Goal: Task Accomplishment & Management: Complete application form

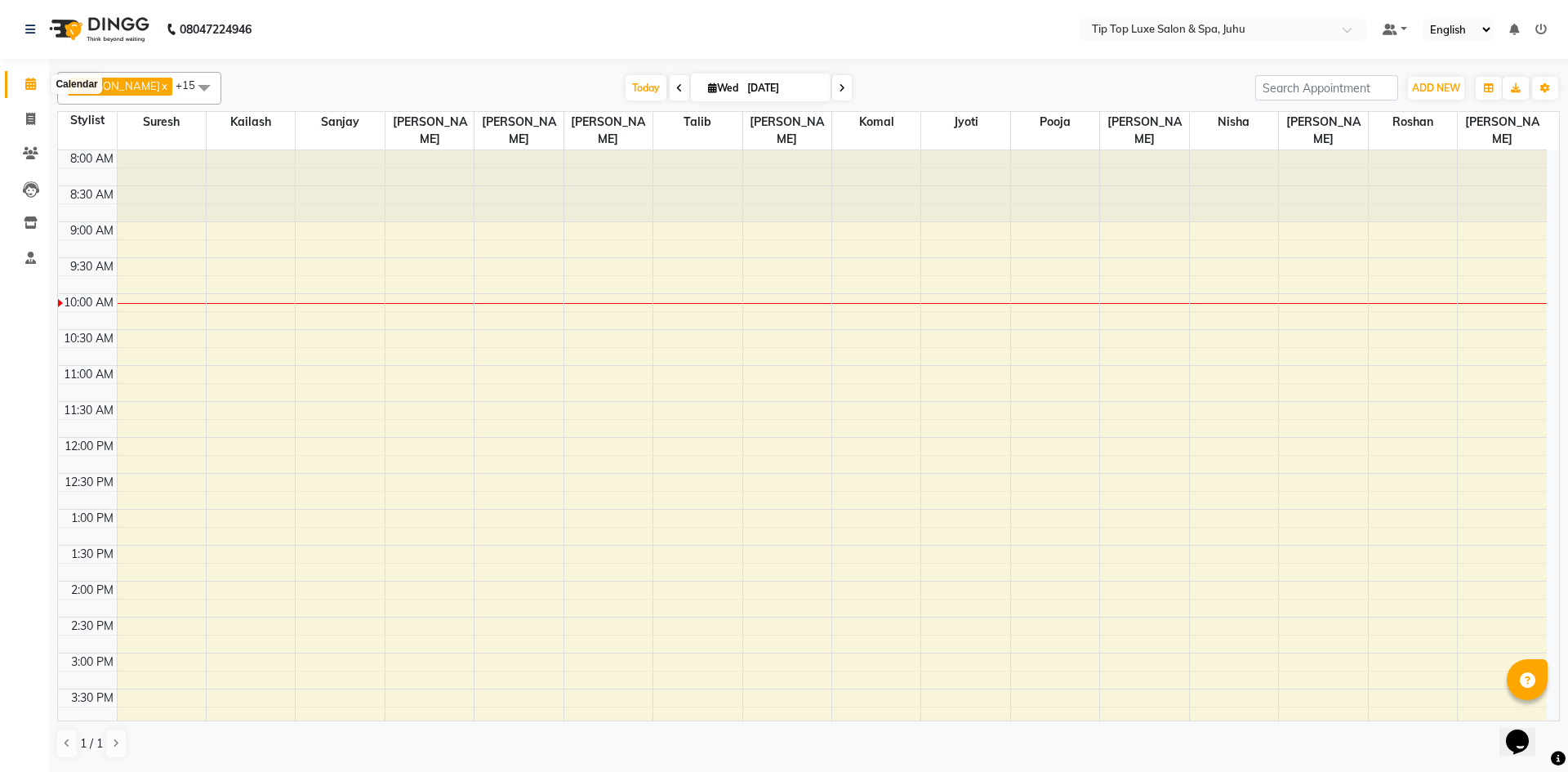
click at [29, 84] on icon at bounding box center [30, 84] width 11 height 13
click at [32, 123] on icon at bounding box center [30, 119] width 9 height 13
select select "8298"
select select "service"
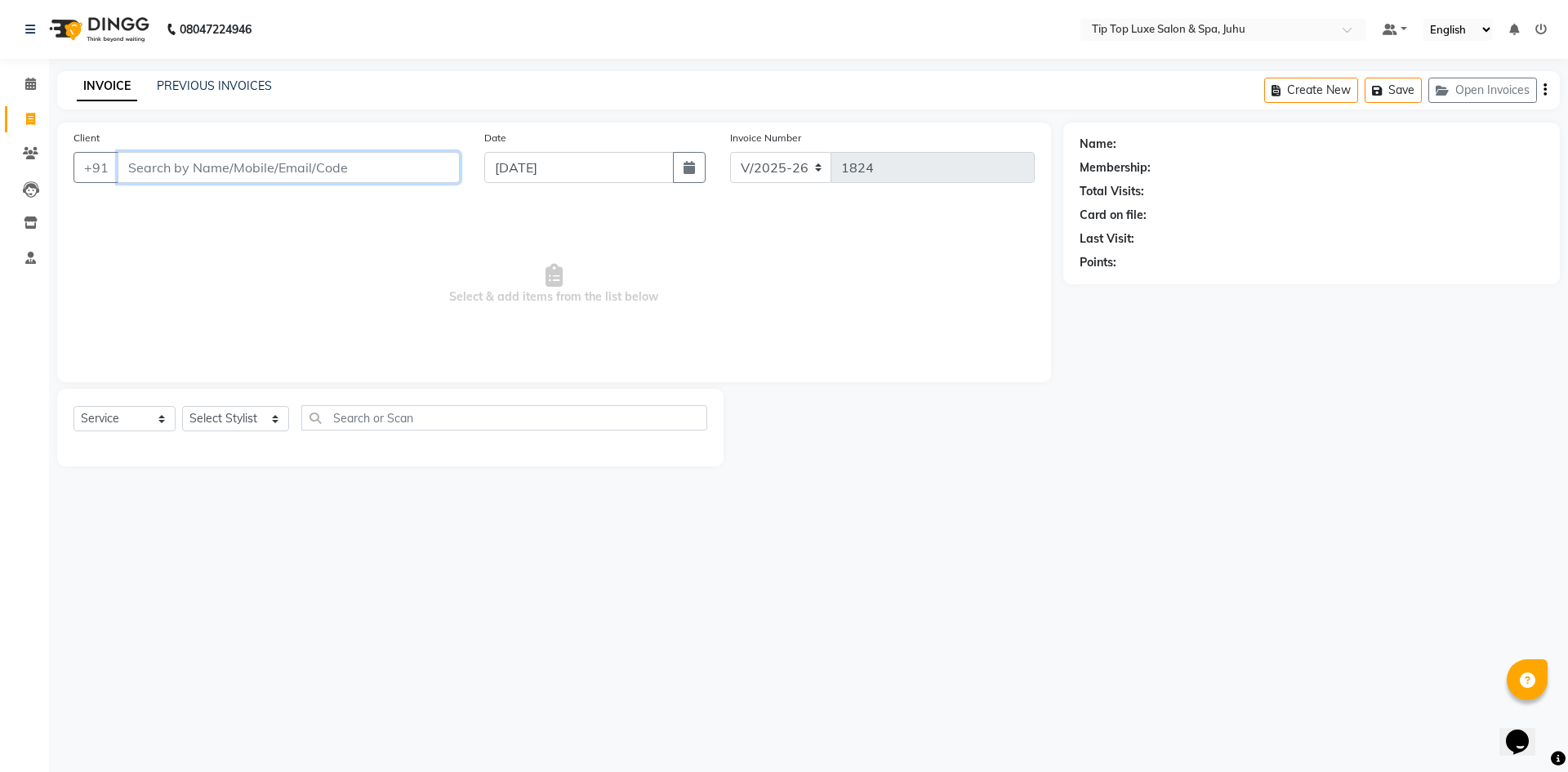
click at [267, 172] on input "Client" at bounding box center [289, 167] width 343 height 31
type input "9167411123"
click at [429, 174] on span "Add Client" at bounding box center [418, 167] width 64 height 17
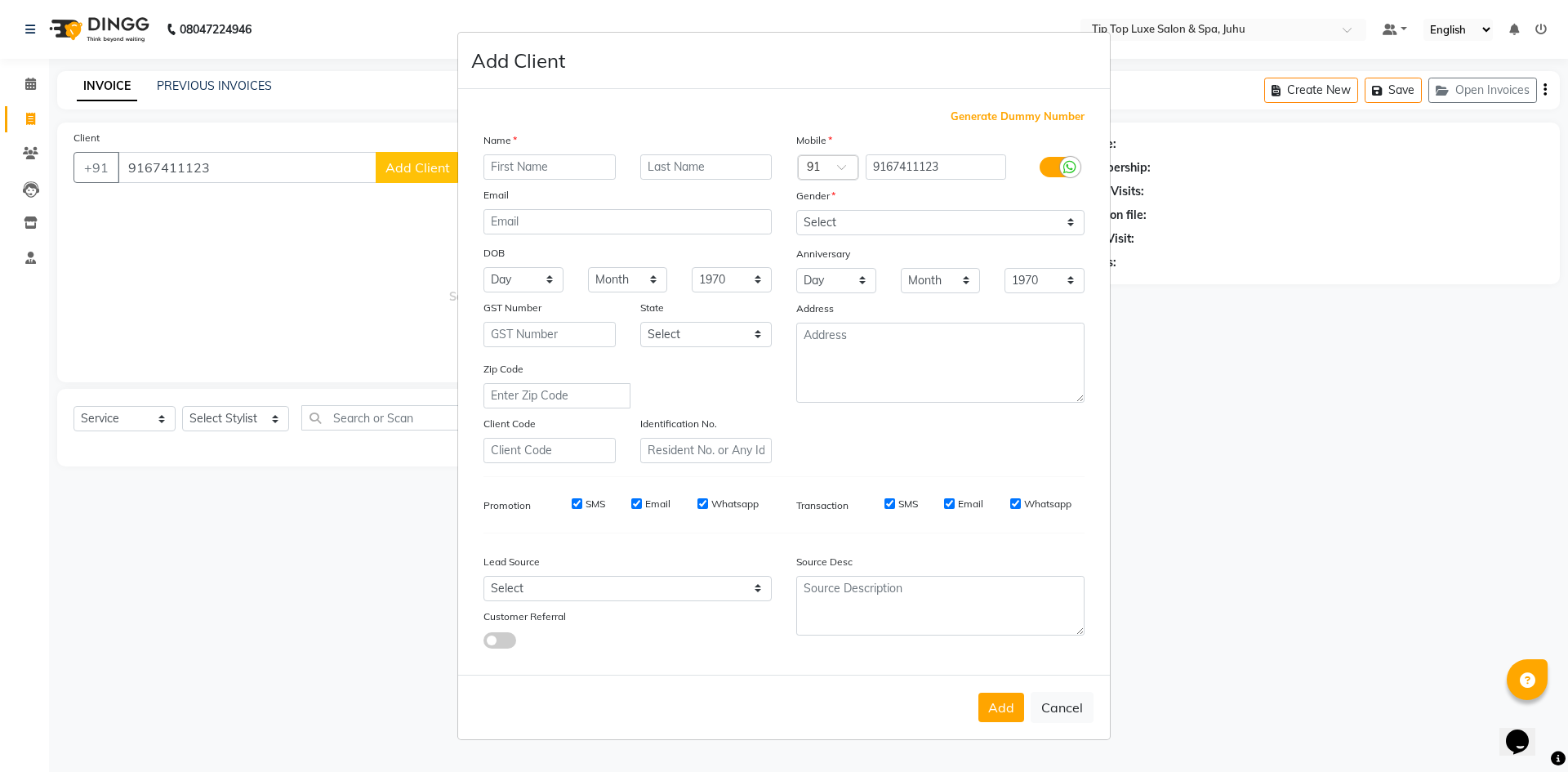
type input "a"
type input "ALVITA"
click at [661, 164] on input "text" at bounding box center [707, 167] width 132 height 25
type input "."
click at [1006, 223] on select "Select [DEMOGRAPHIC_DATA] [DEMOGRAPHIC_DATA] Other Prefer Not To Say" at bounding box center [940, 223] width 288 height 25
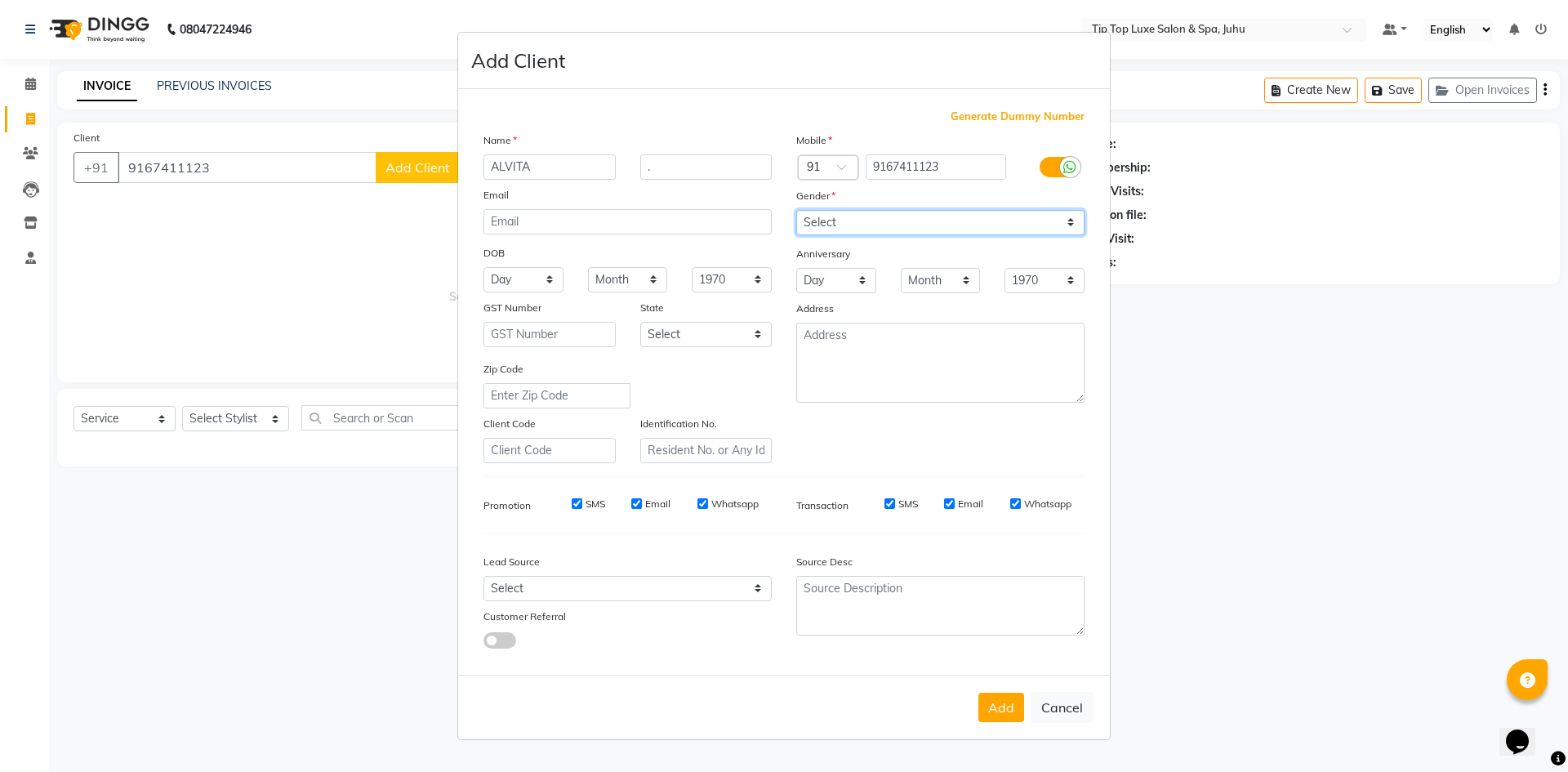
select select "[DEMOGRAPHIC_DATA]"
click at [796, 210] on select "Select [DEMOGRAPHIC_DATA] [DEMOGRAPHIC_DATA] Other Prefer Not To Say" at bounding box center [940, 223] width 288 height 25
click at [1000, 698] on button "Add" at bounding box center [1001, 707] width 46 height 29
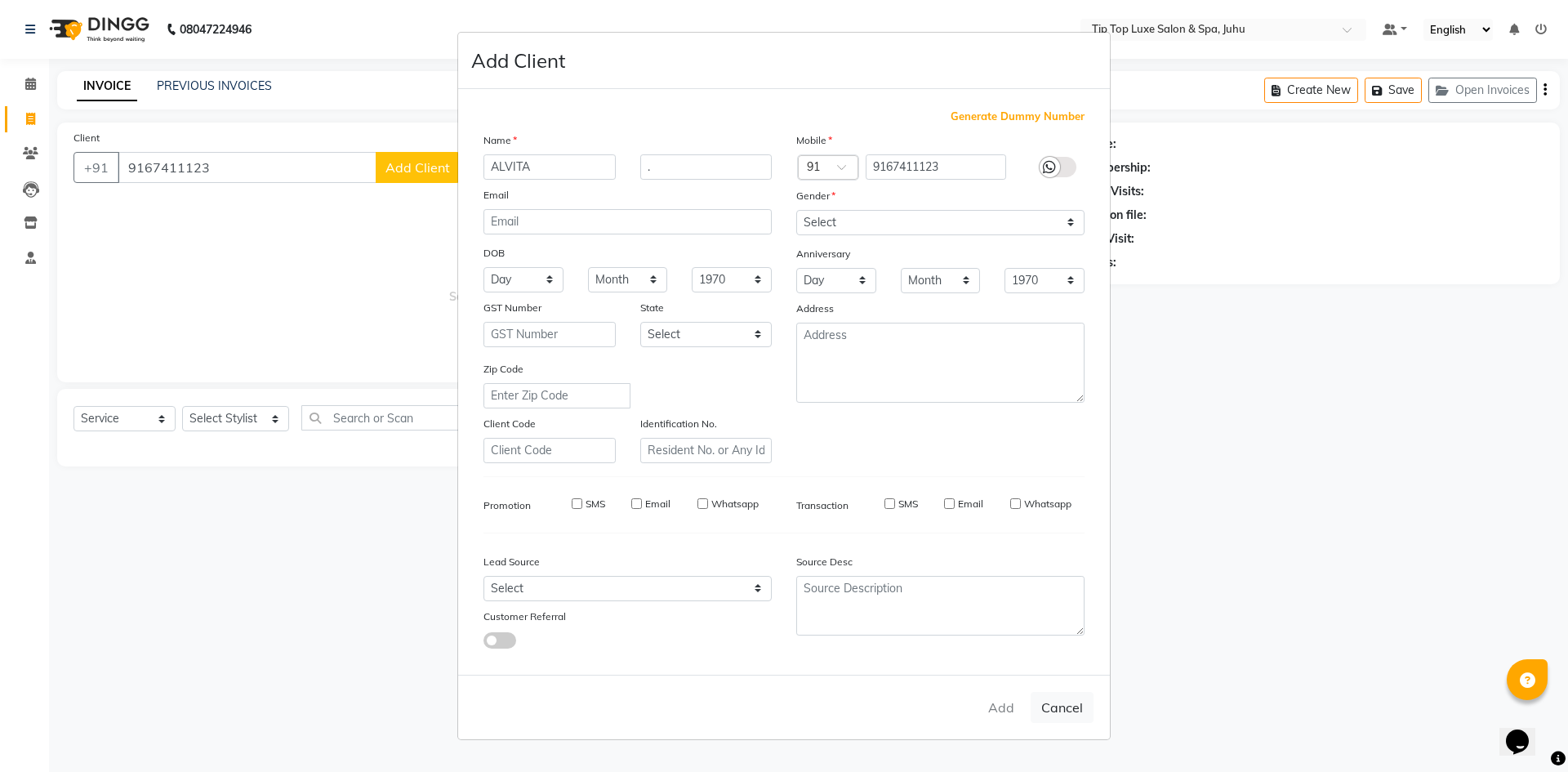
type input "91******23"
select select
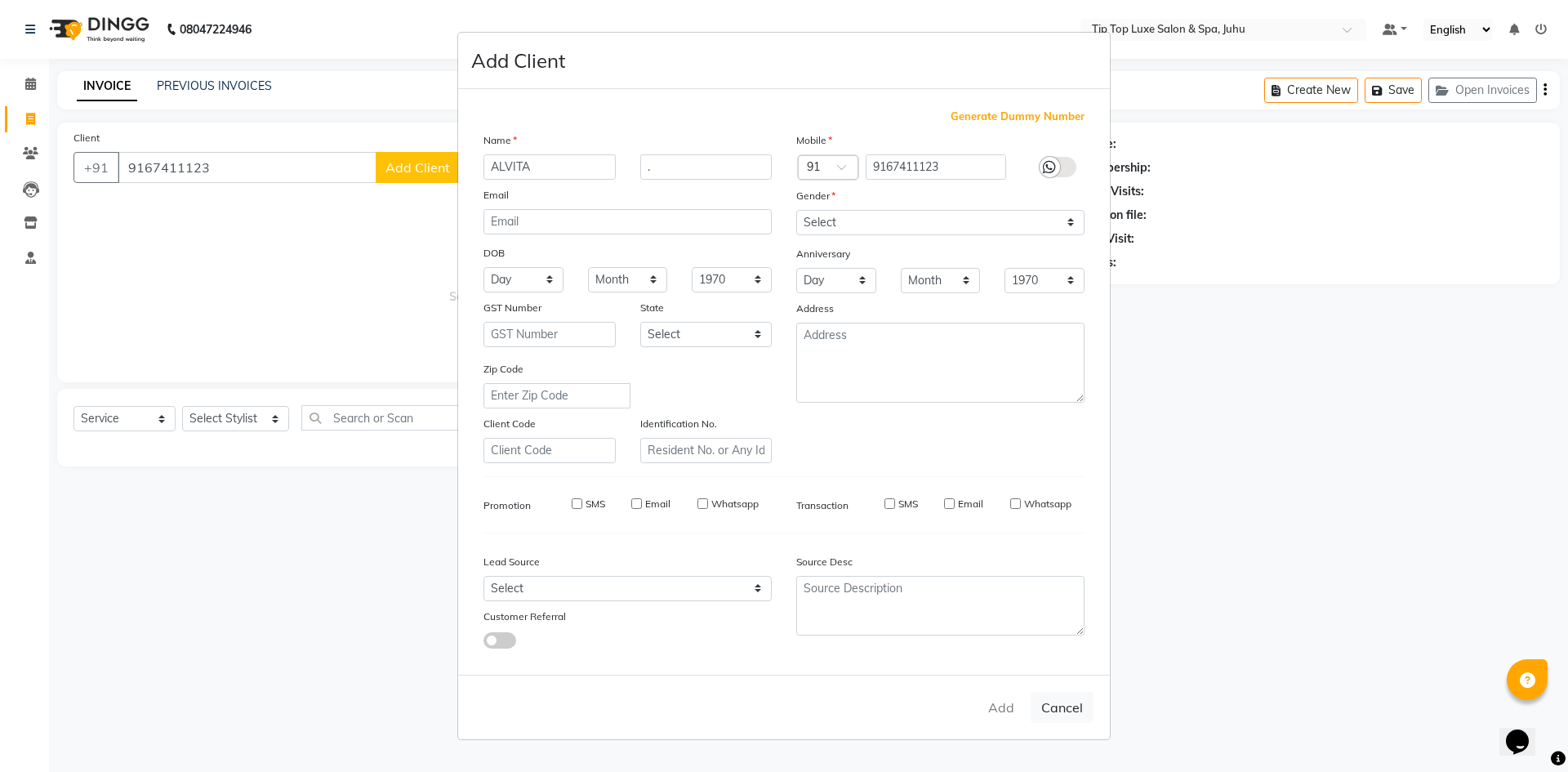
select select
checkbox input "false"
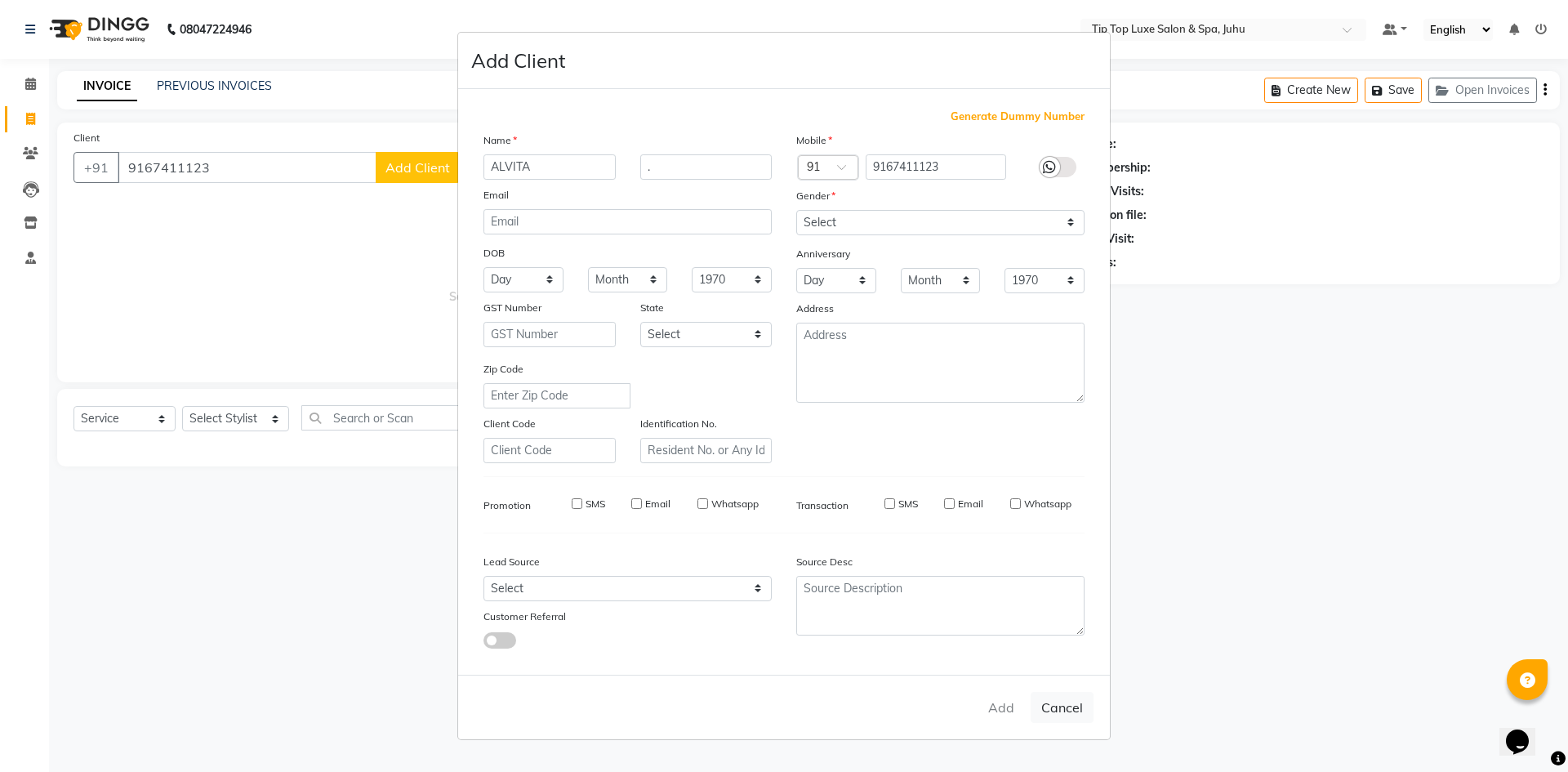
checkbox input "false"
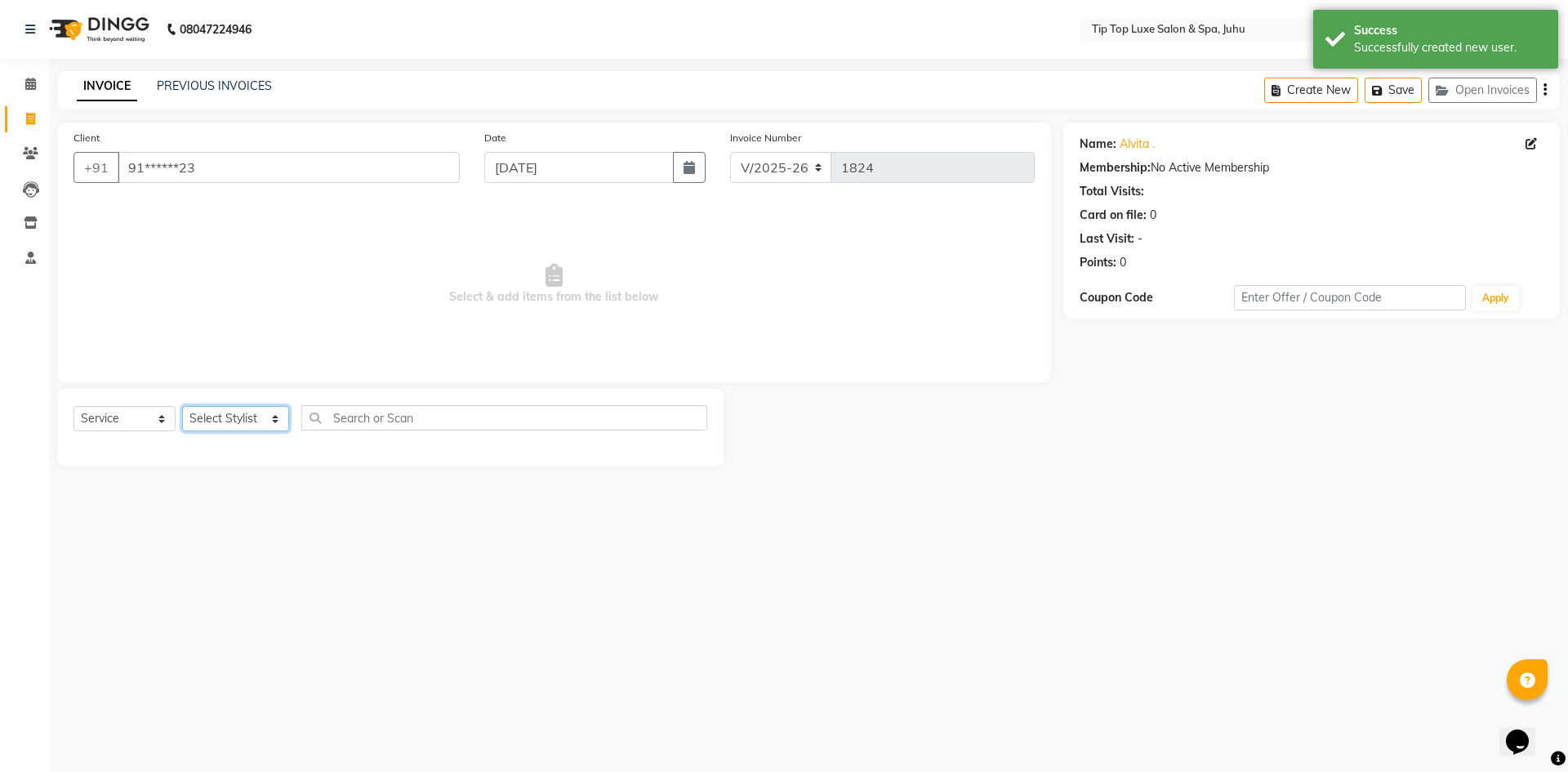
click at [240, 428] on select "Select Stylist [PERSON_NAME] admin [PERSON_NAME] creado ANAO [PERSON_NAME] Jyot…" at bounding box center [236, 419] width 107 height 25
select select "82322"
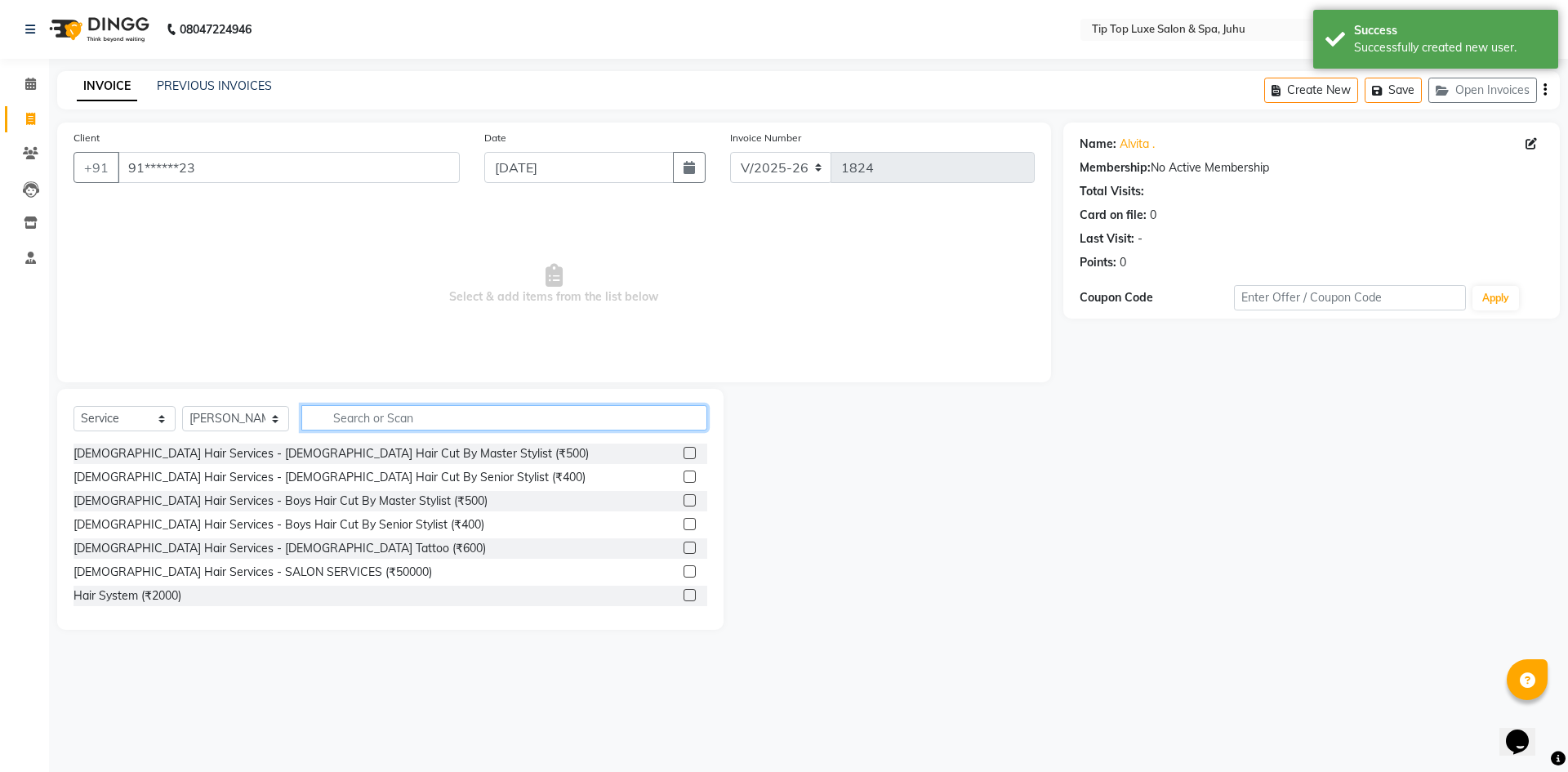
click at [508, 414] on input "text" at bounding box center [505, 418] width 407 height 25
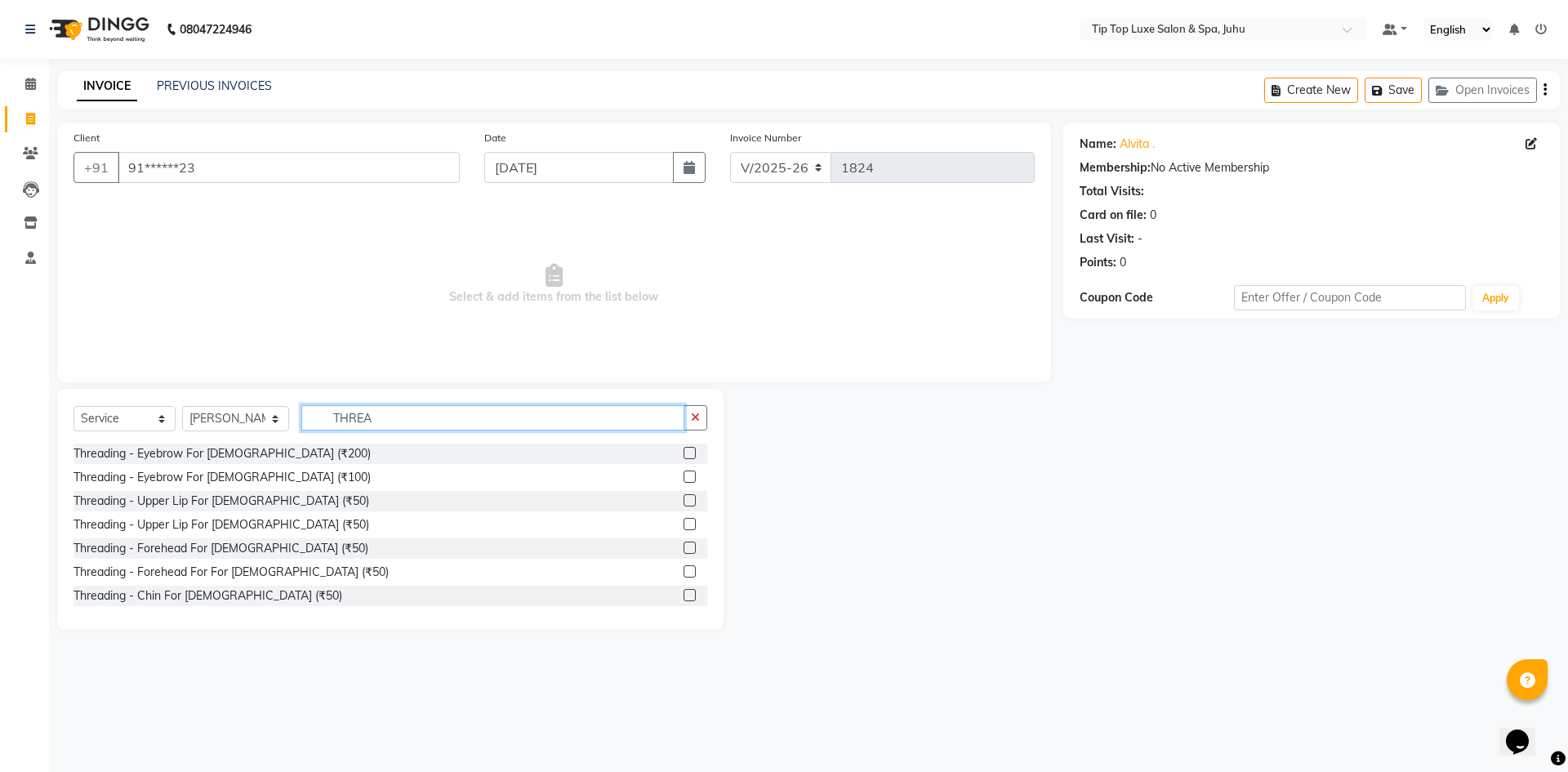
type input "THREA"
click at [683, 475] on label at bounding box center [689, 476] width 13 height 13
click at [683, 475] on input "checkbox" at bounding box center [688, 477] width 11 height 11
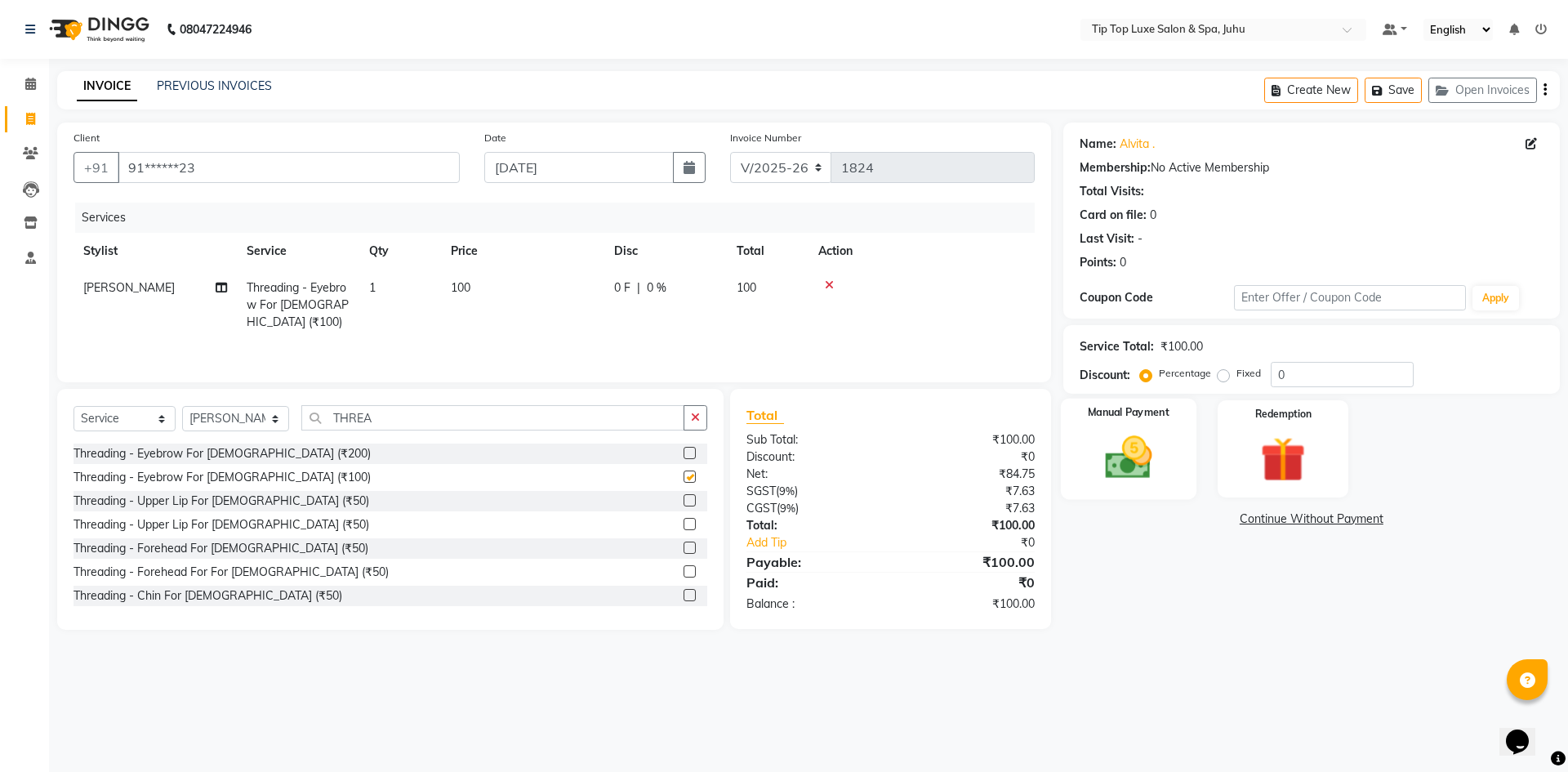
checkbox input "false"
click at [1164, 432] on img at bounding box center [1128, 457] width 76 height 54
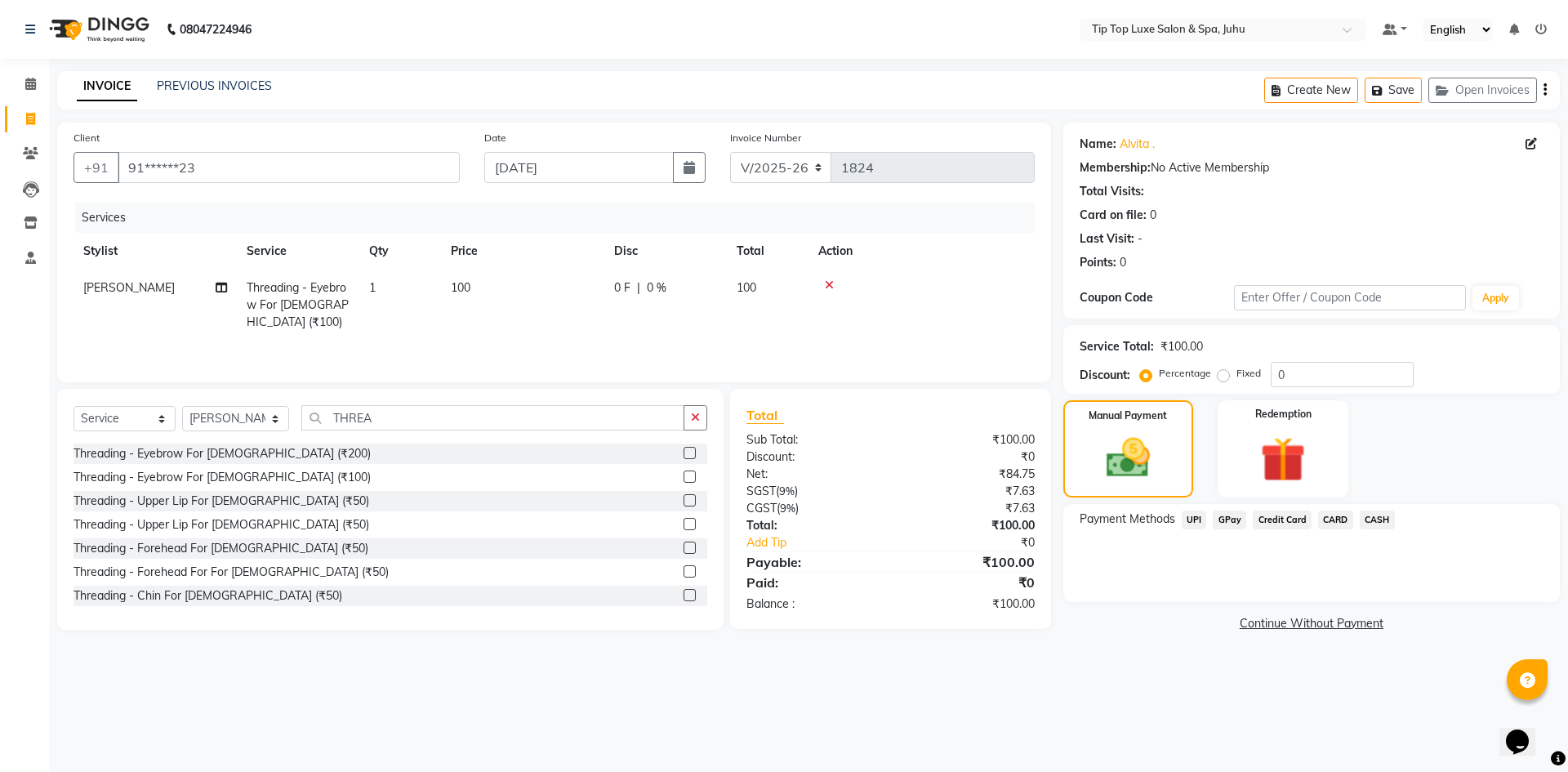
click at [1192, 525] on span "UPI" at bounding box center [1194, 519] width 25 height 18
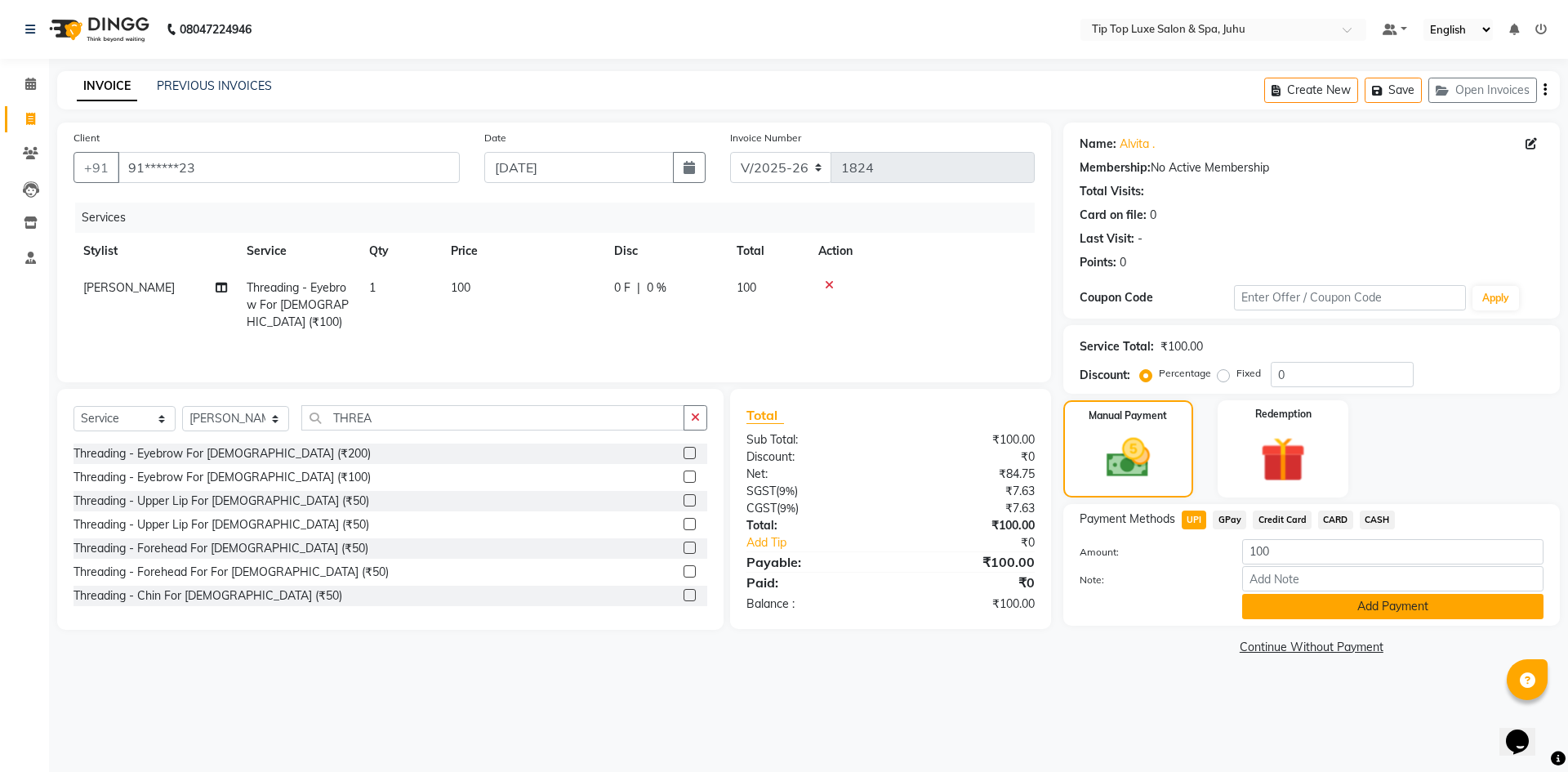
click at [1256, 605] on button "Add Payment" at bounding box center [1393, 607] width 302 height 25
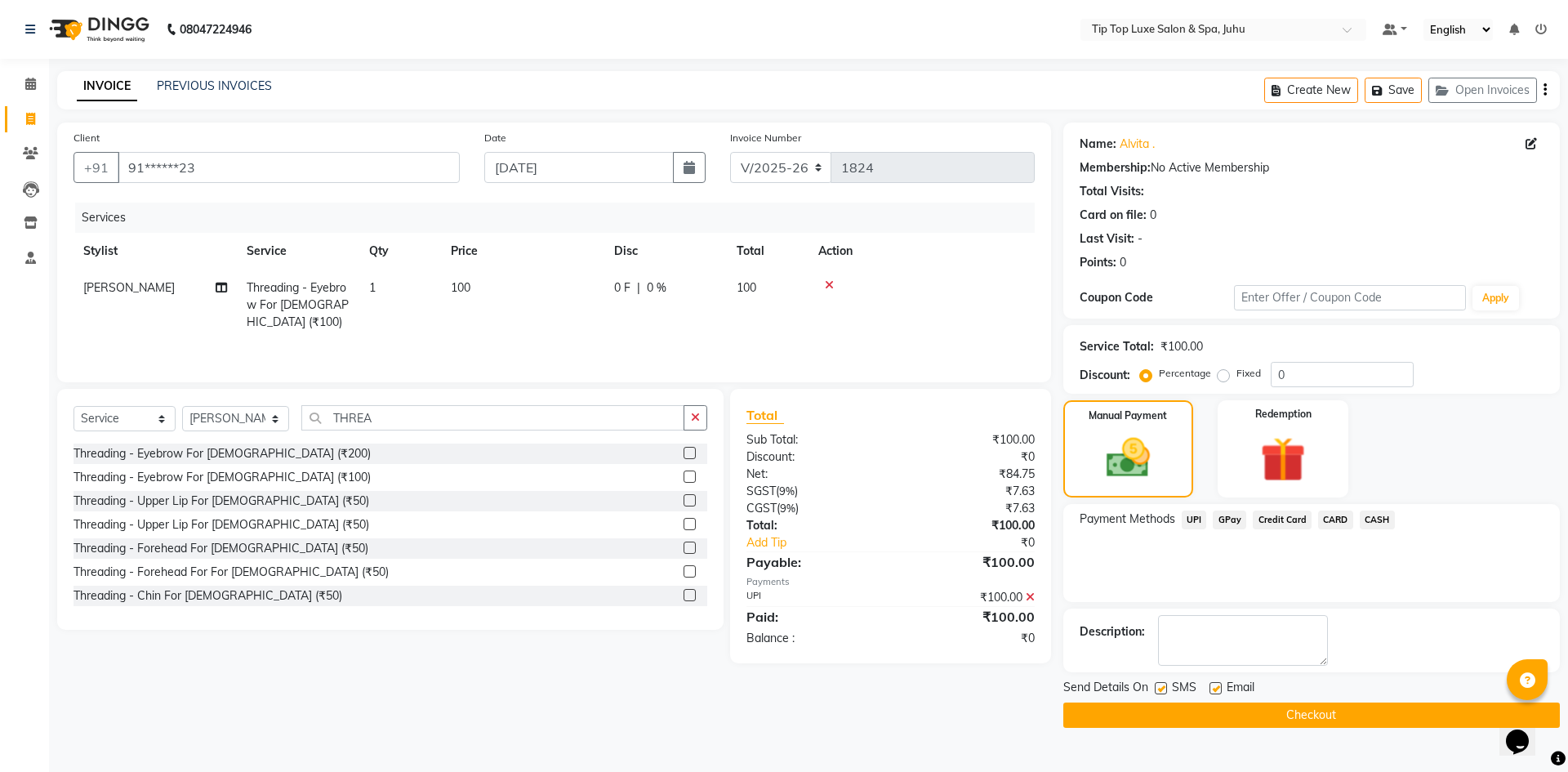
click at [1276, 722] on button "Checkout" at bounding box center [1311, 716] width 496 height 25
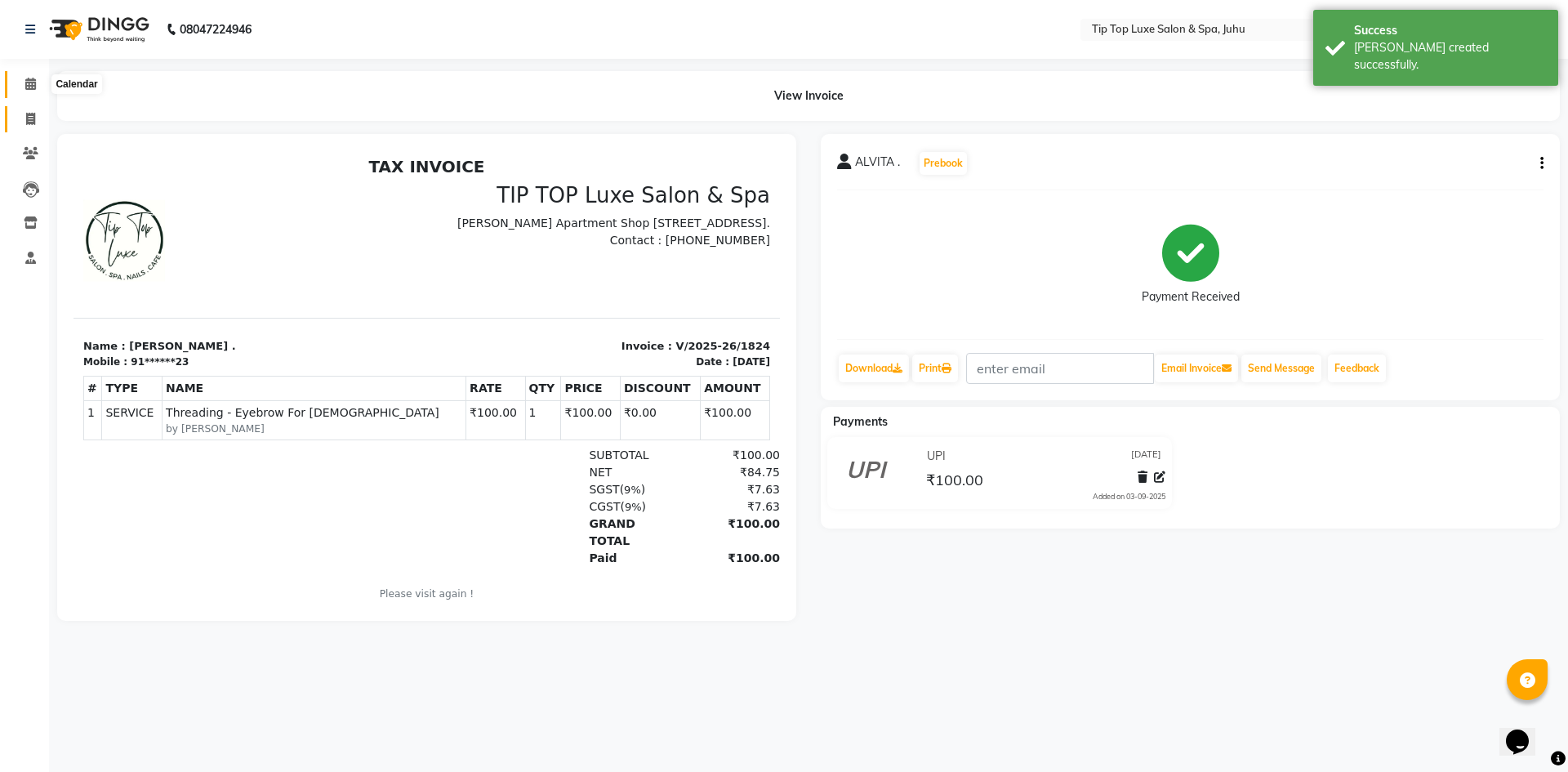
drag, startPoint x: 33, startPoint y: 89, endPoint x: 29, endPoint y: 121, distance: 32.2
click at [33, 89] on icon at bounding box center [30, 84] width 11 height 13
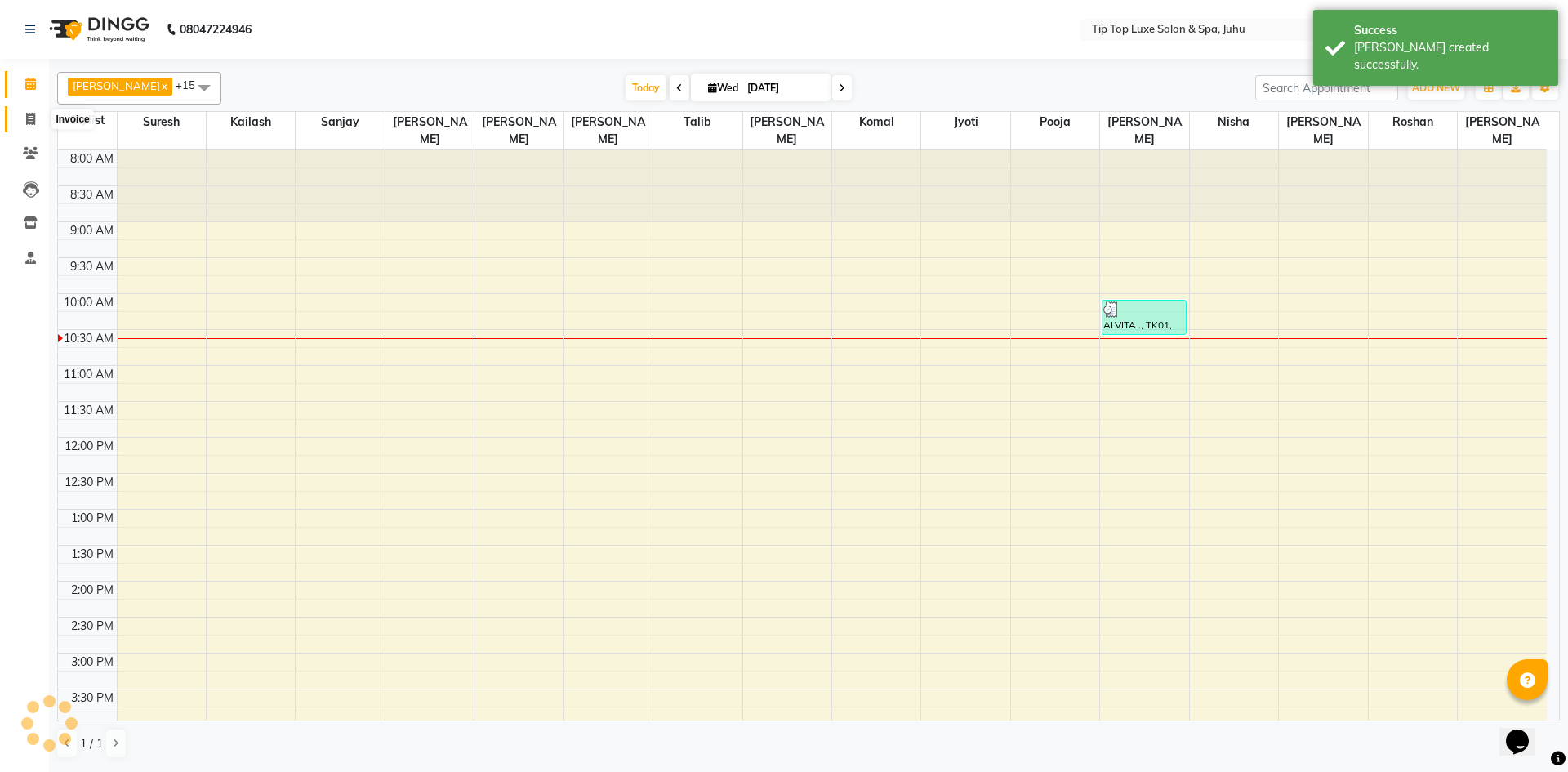
click at [29, 121] on icon at bounding box center [30, 119] width 9 height 13
select select "8298"
select select "service"
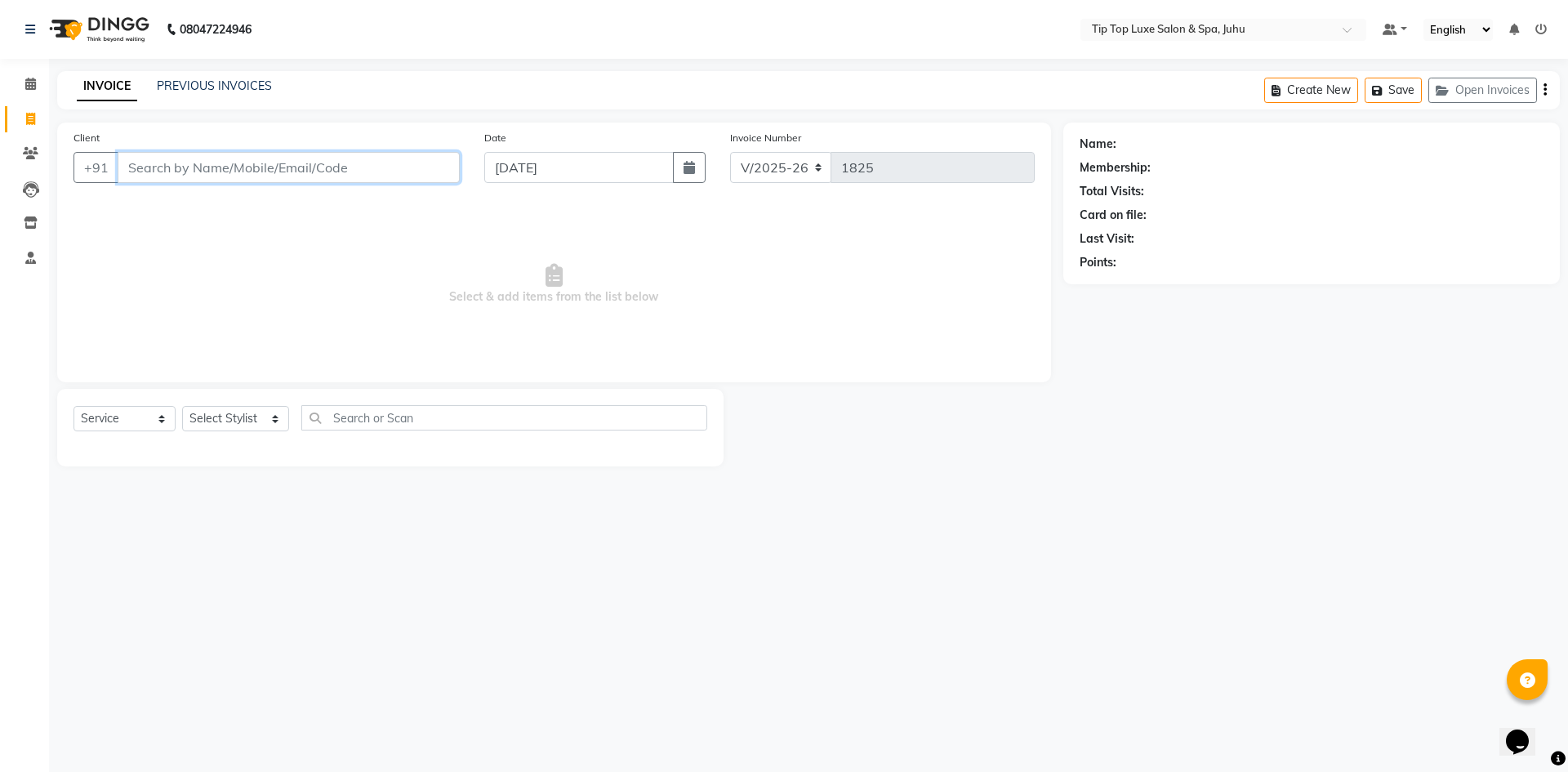
click at [280, 160] on input "Client" at bounding box center [289, 167] width 343 height 31
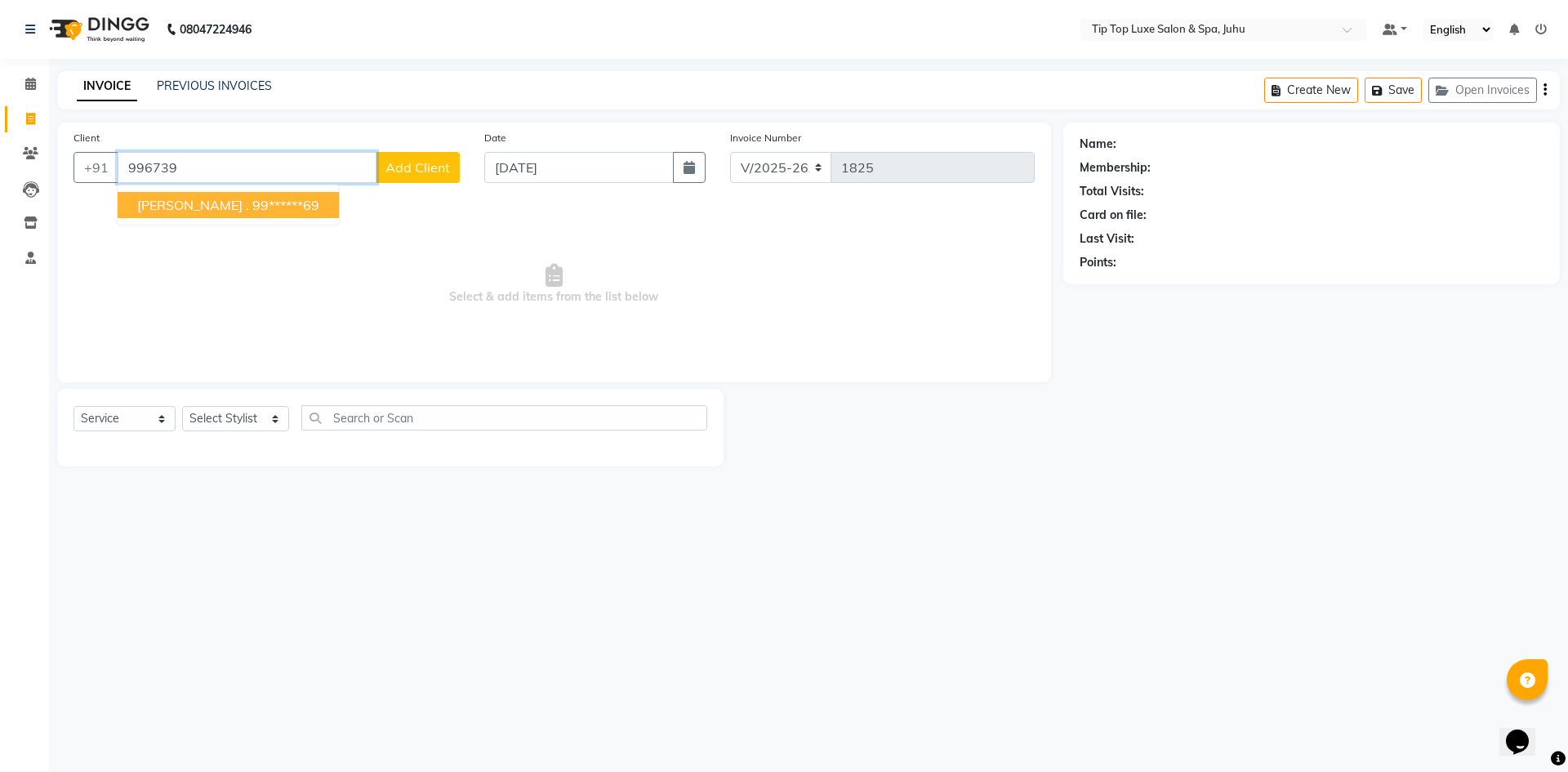
click at [278, 214] on button "[PERSON_NAME] . 99******69" at bounding box center [228, 204] width 221 height 26
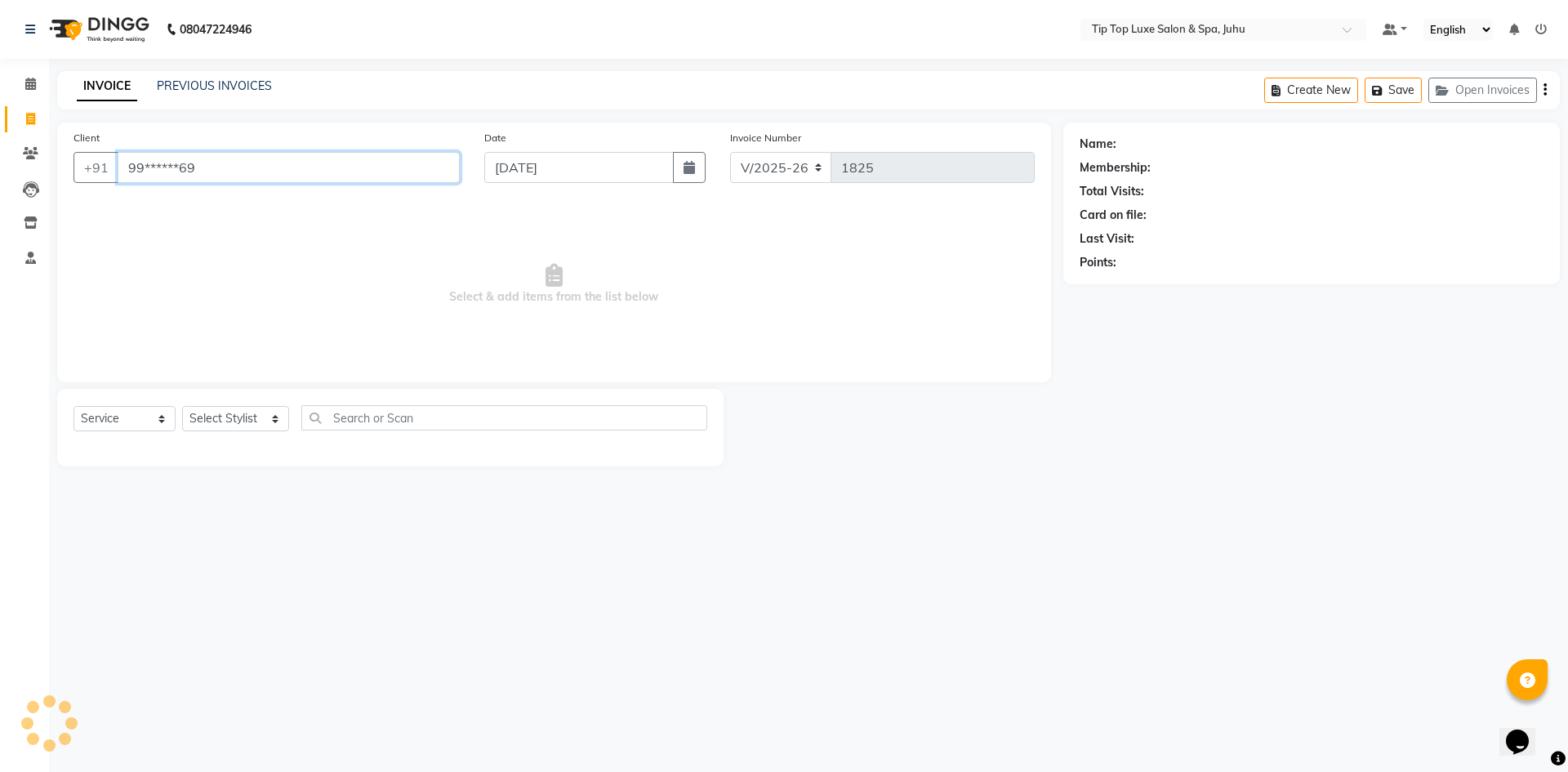
type input "99******69"
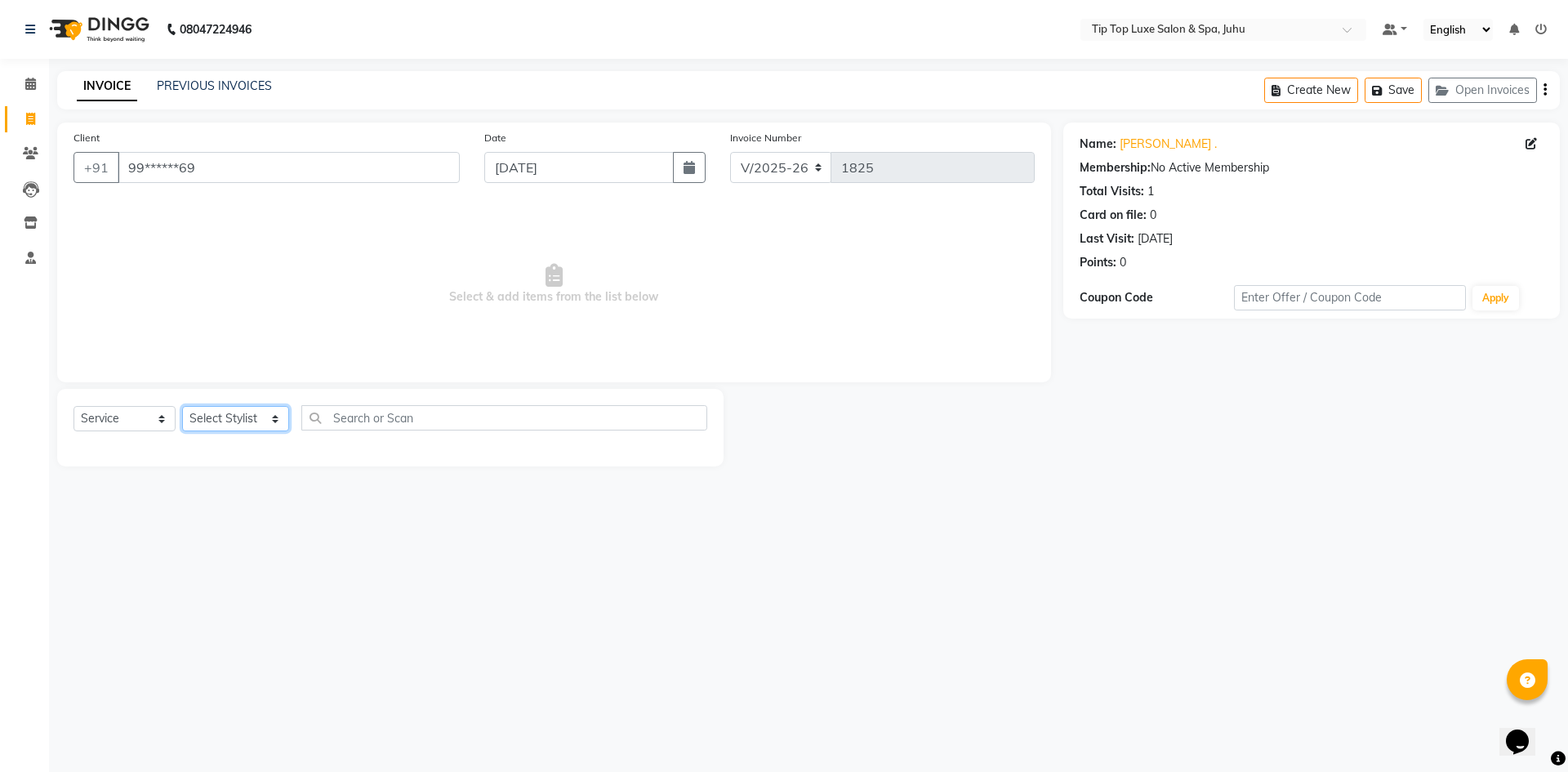
click at [234, 423] on select "Select Stylist [PERSON_NAME] admin [PERSON_NAME] creado ANAO [PERSON_NAME] Jyot…" at bounding box center [236, 419] width 107 height 25
select select "82310"
click at [182, 406] on select "Select Stylist [PERSON_NAME] admin [PERSON_NAME] creado ANAO [PERSON_NAME] Jyot…" at bounding box center [236, 419] width 107 height 25
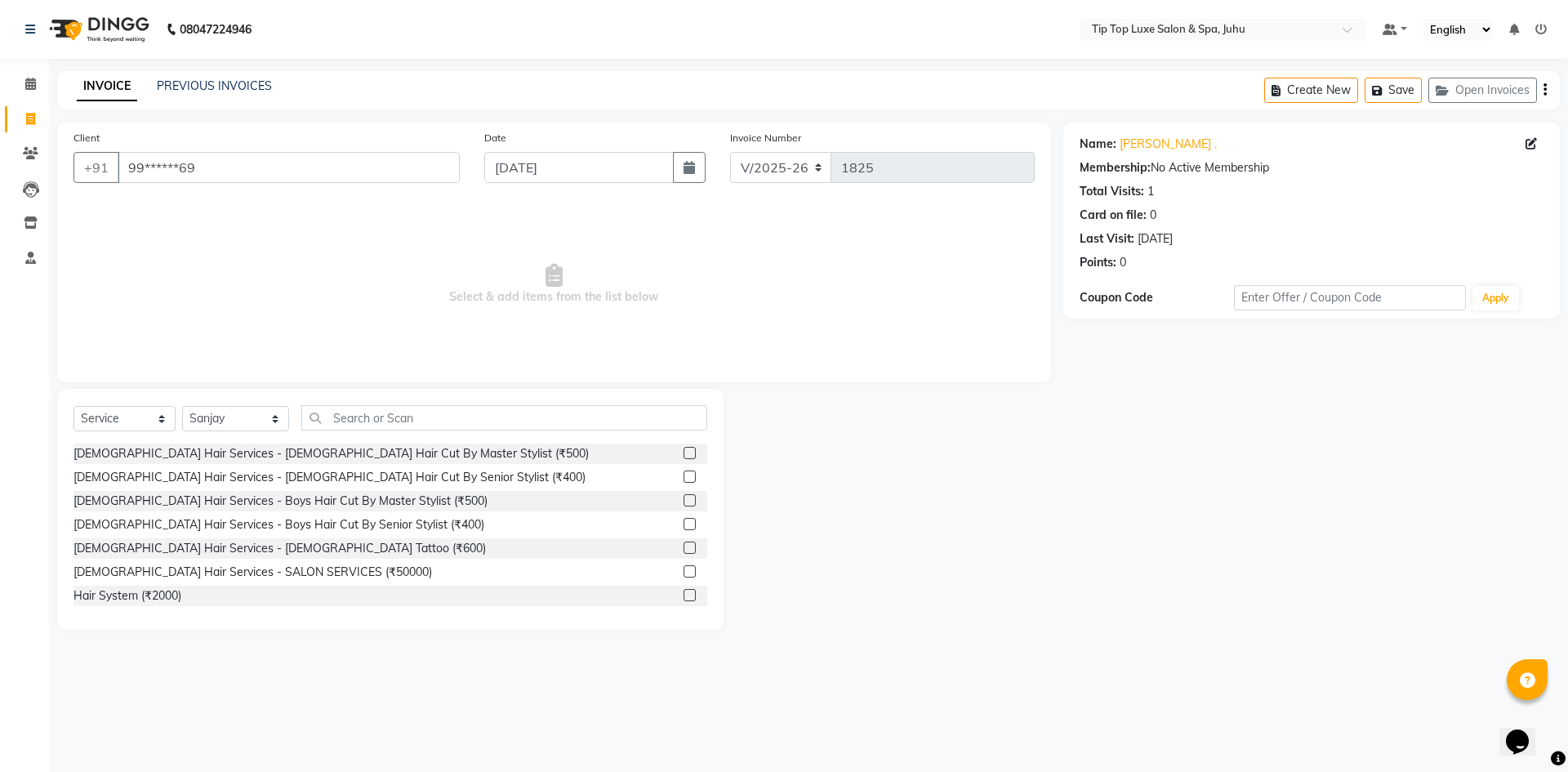
click at [683, 479] on label at bounding box center [689, 476] width 13 height 13
click at [683, 479] on input "checkbox" at bounding box center [688, 477] width 11 height 11
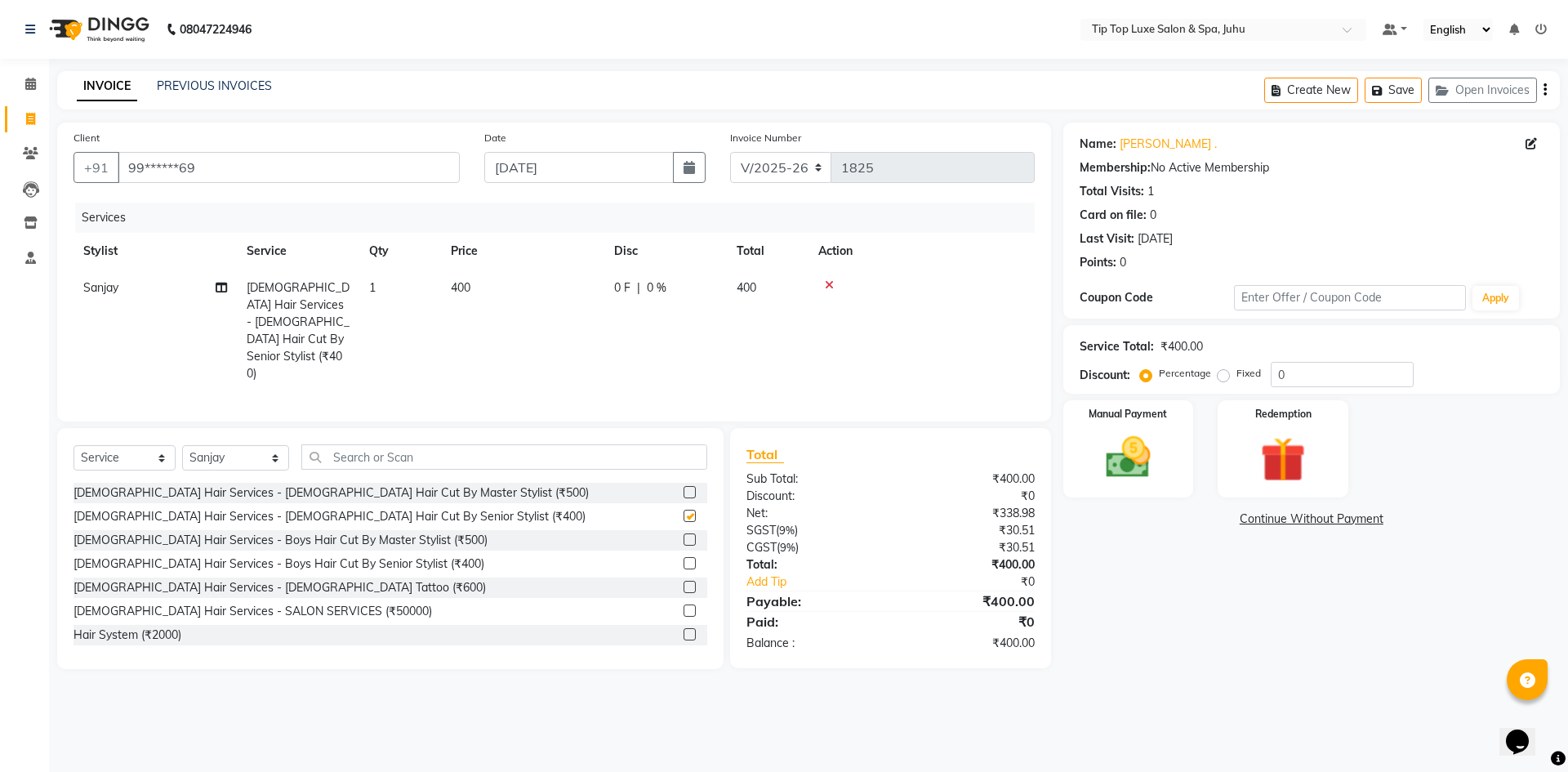
checkbox input "false"
click at [1166, 444] on img at bounding box center [1128, 457] width 76 height 54
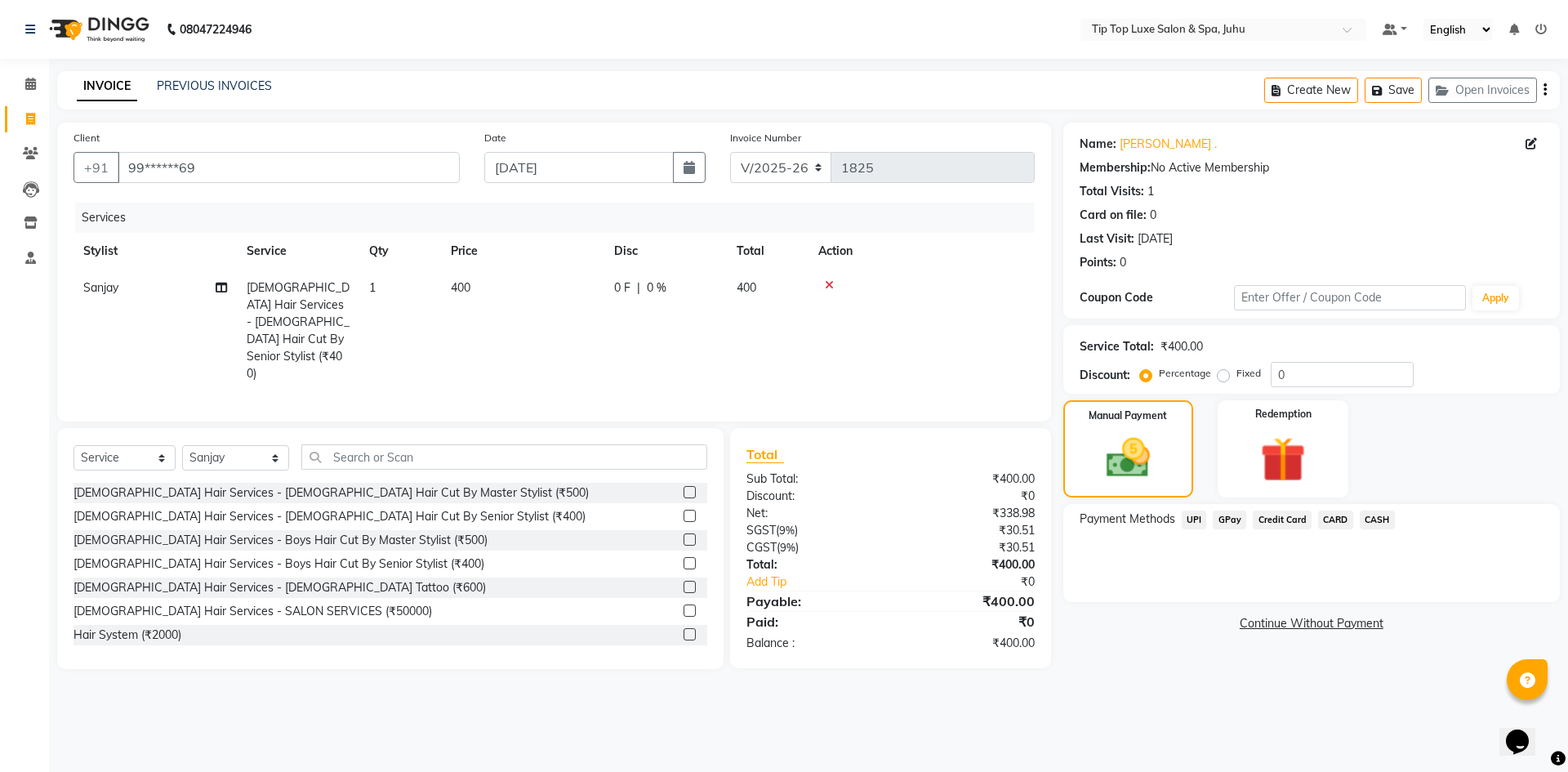
click at [1197, 520] on span "UPI" at bounding box center [1194, 519] width 25 height 18
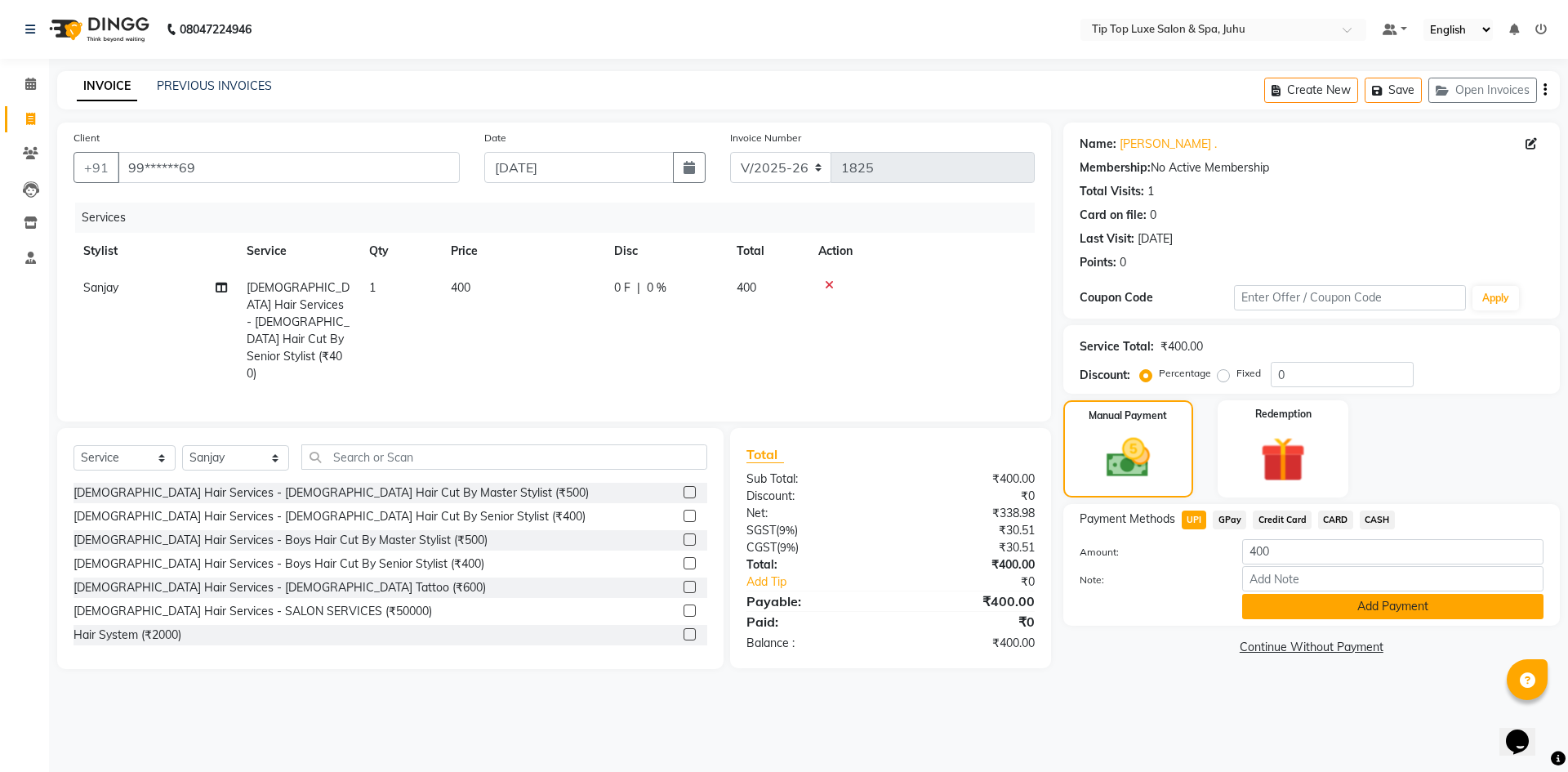
click at [1263, 601] on button "Add Payment" at bounding box center [1393, 607] width 302 height 25
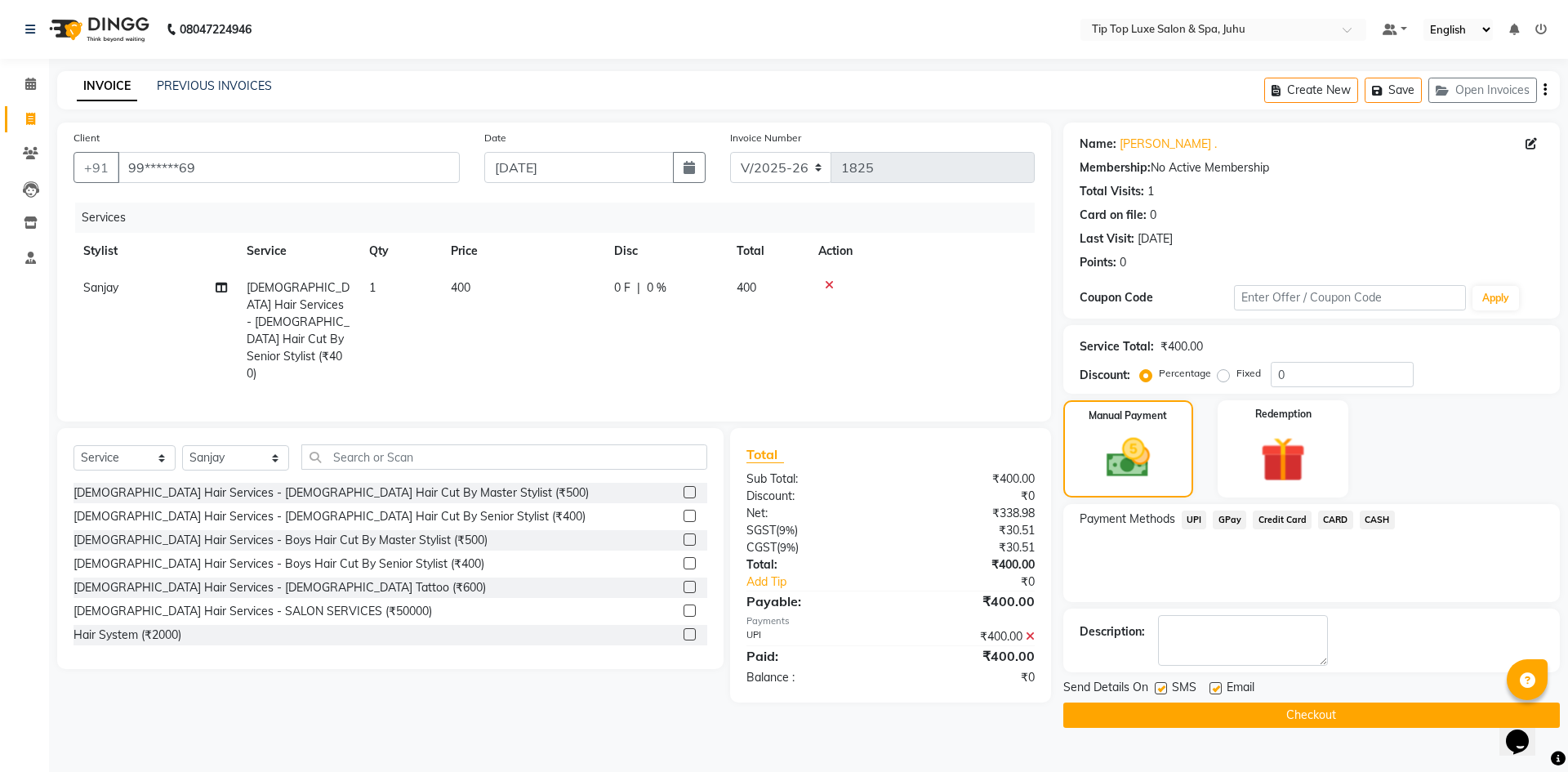
click at [1265, 714] on button "Checkout" at bounding box center [1311, 716] width 496 height 25
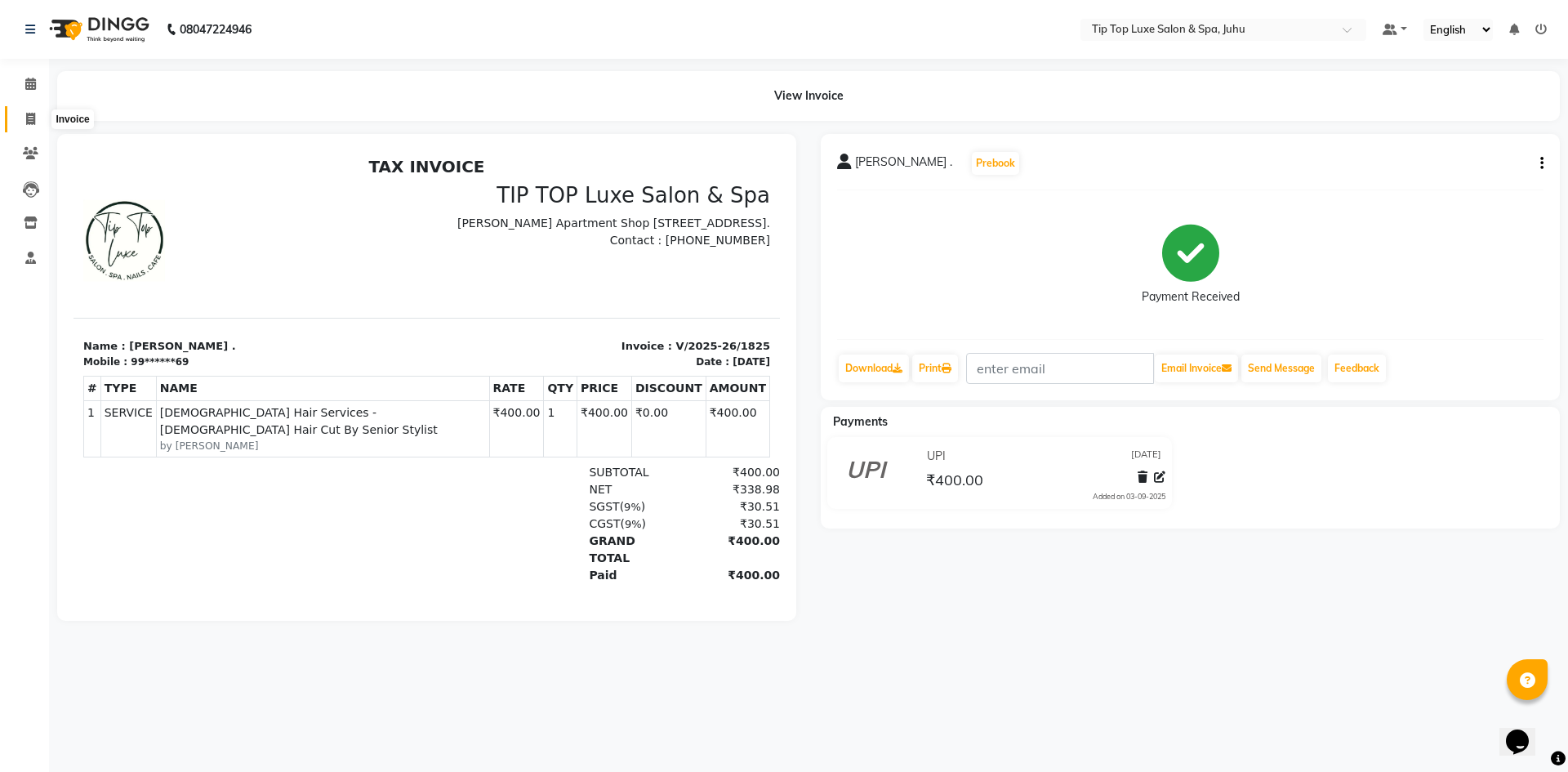
click at [28, 117] on icon at bounding box center [30, 119] width 9 height 13
select select "8298"
select select "service"
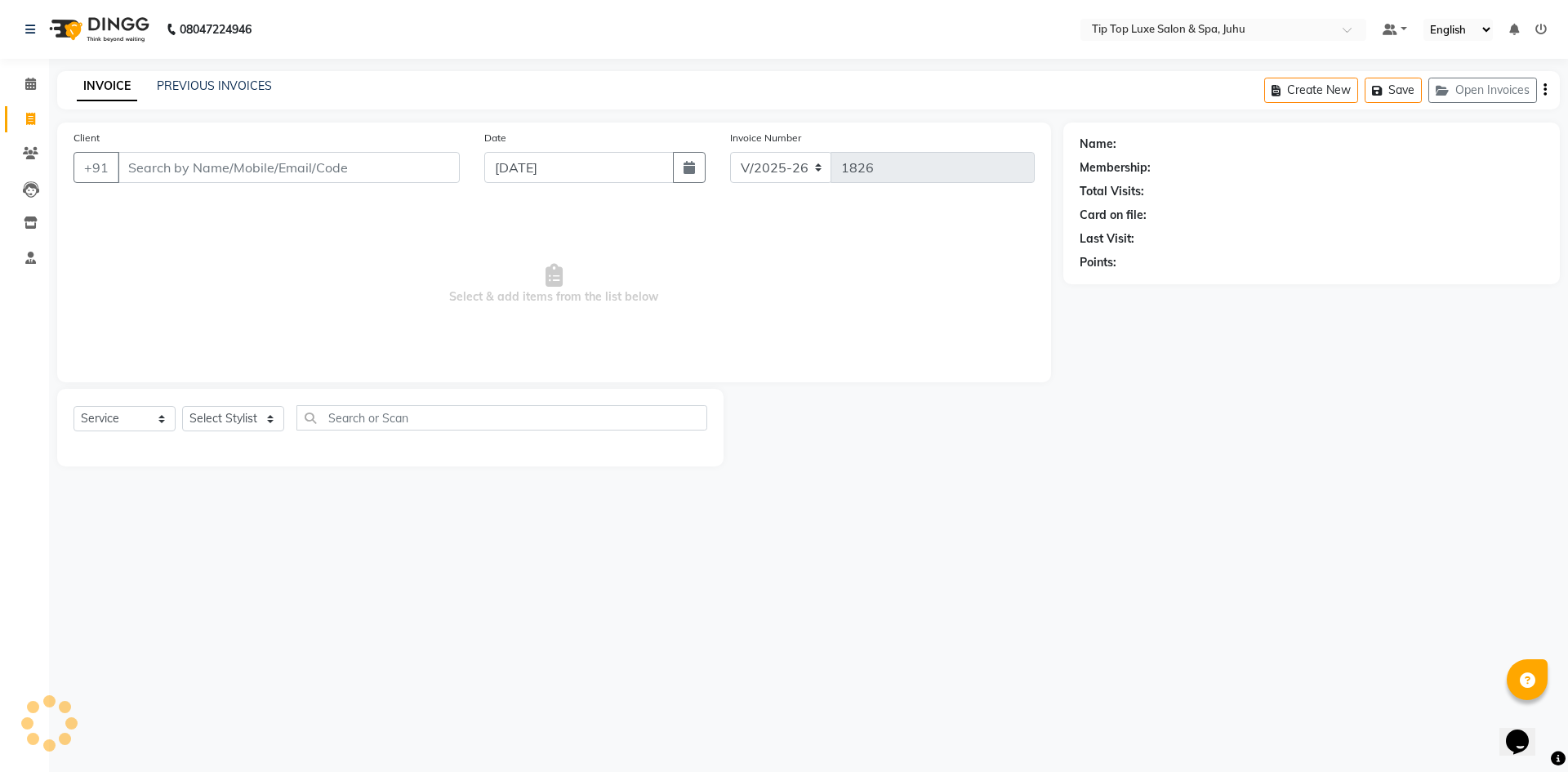
click at [170, 176] on input "Client" at bounding box center [289, 167] width 343 height 31
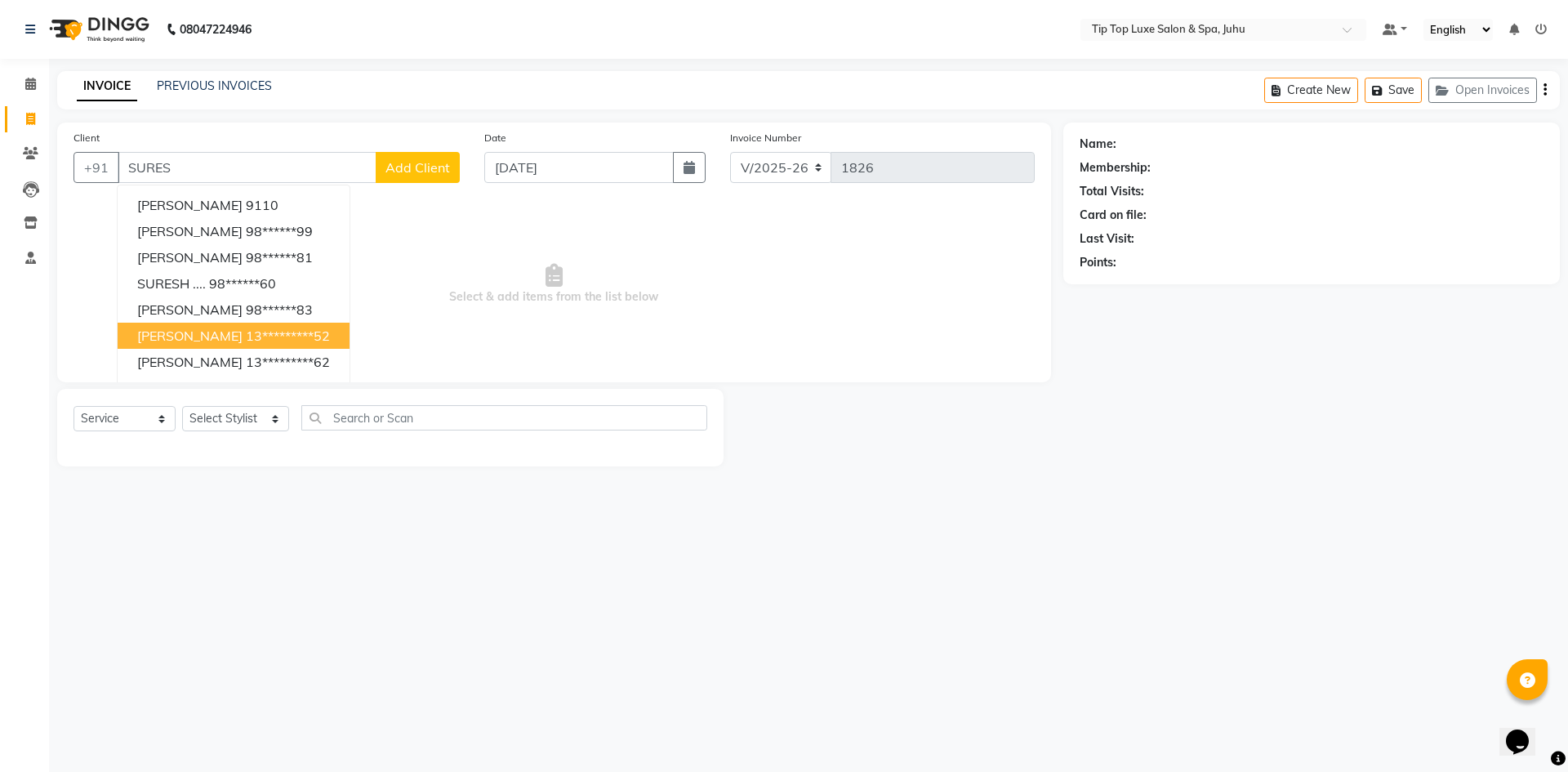
click at [181, 342] on span "[PERSON_NAME]" at bounding box center [190, 335] width 105 height 17
type input "13*********52"
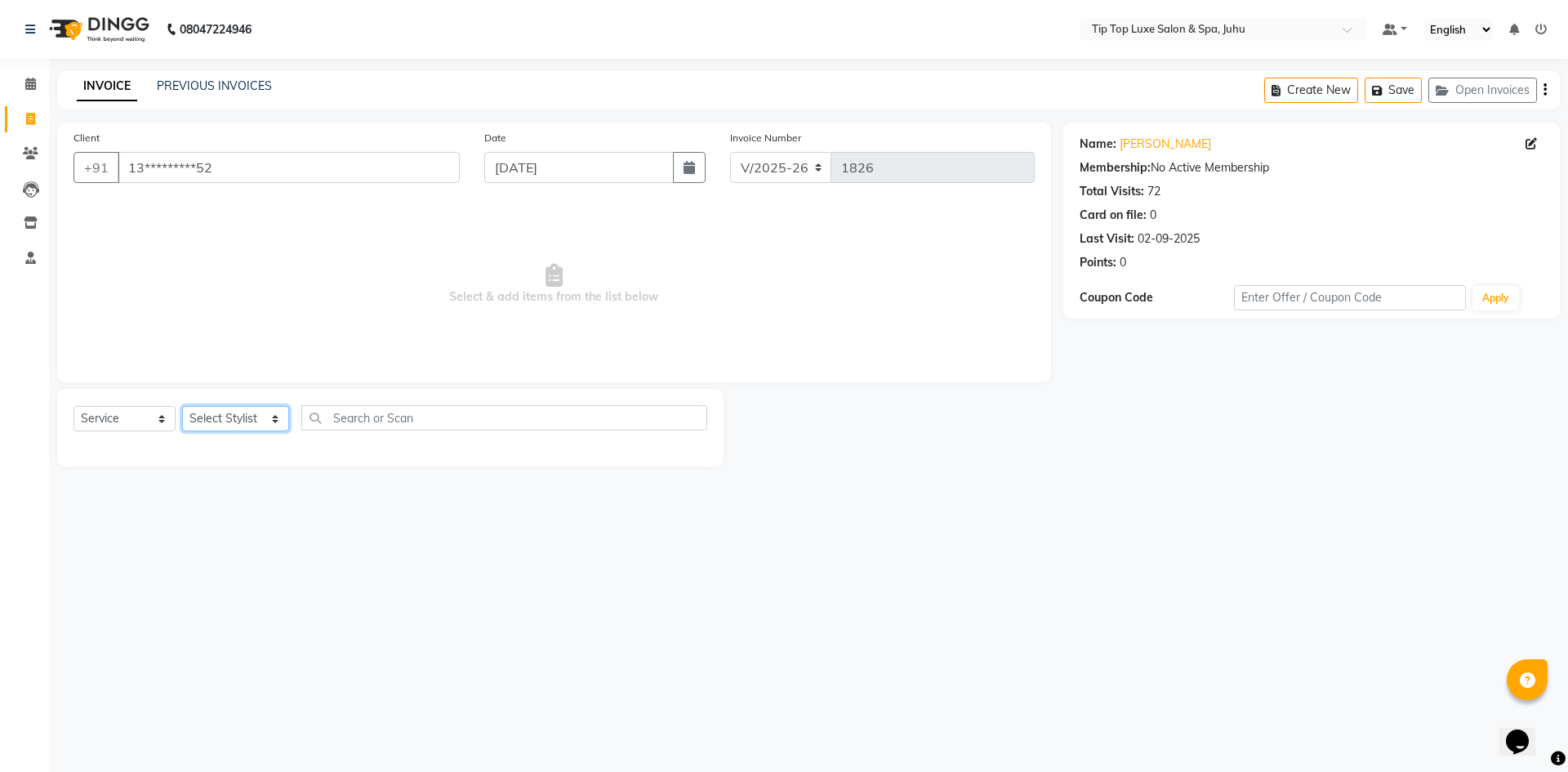
click at [210, 425] on select "Select Stylist [PERSON_NAME] admin [PERSON_NAME] creado ANAO [PERSON_NAME] Jyot…" at bounding box center [236, 419] width 107 height 25
select select "82312"
click at [182, 406] on select "Select Stylist [PERSON_NAME] admin [PERSON_NAME] creado ANAO [PERSON_NAME] Jyot…" at bounding box center [236, 419] width 107 height 25
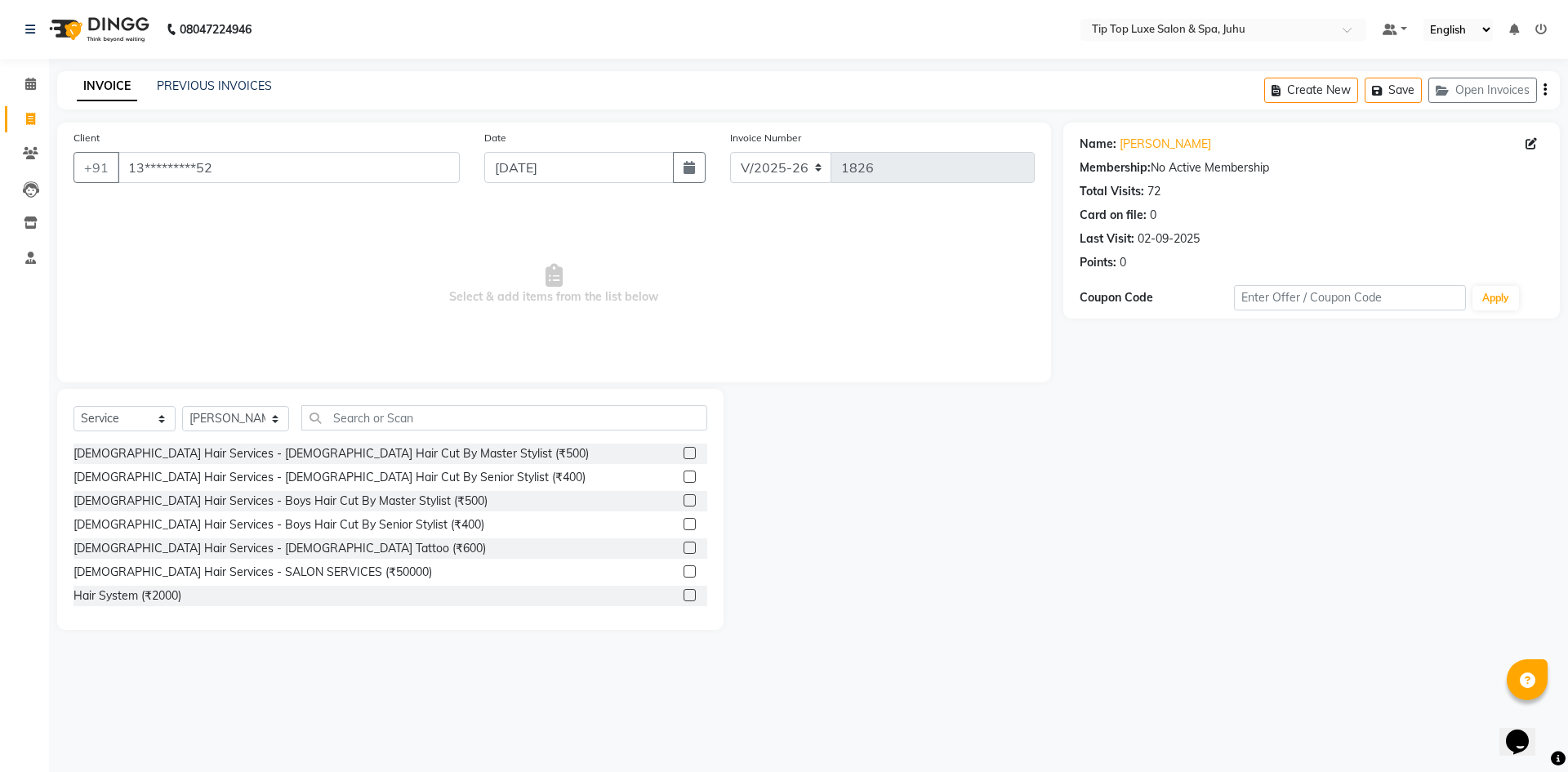
click at [683, 480] on label at bounding box center [689, 476] width 13 height 13
click at [683, 480] on input "checkbox" at bounding box center [688, 477] width 11 height 11
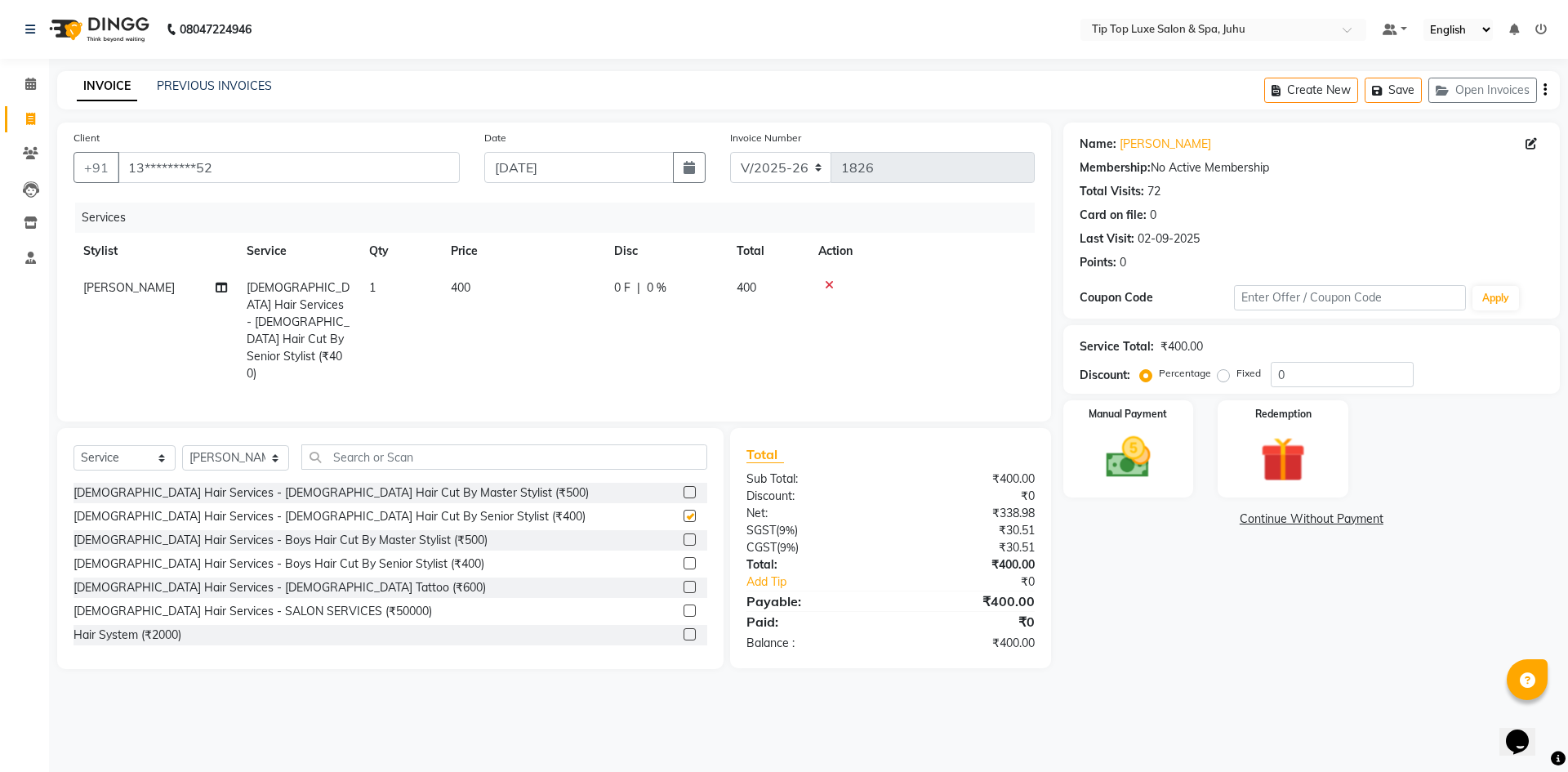
checkbox input "false"
click at [572, 444] on input "text" at bounding box center [505, 457] width 407 height 25
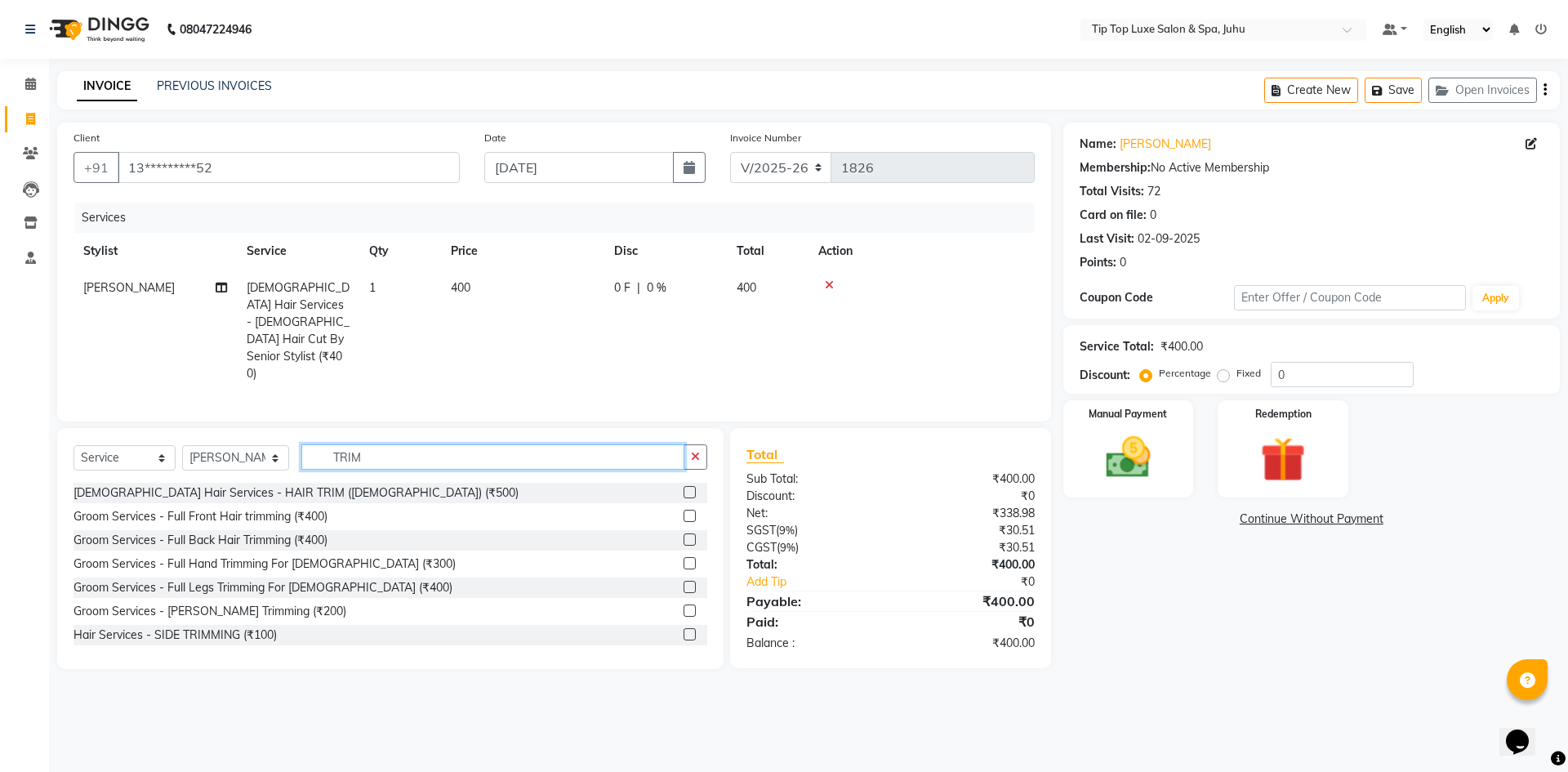
type input "TRIM"
click at [683, 605] on label at bounding box center [689, 610] width 13 height 13
click at [683, 607] on input "checkbox" at bounding box center [688, 611] width 11 height 11
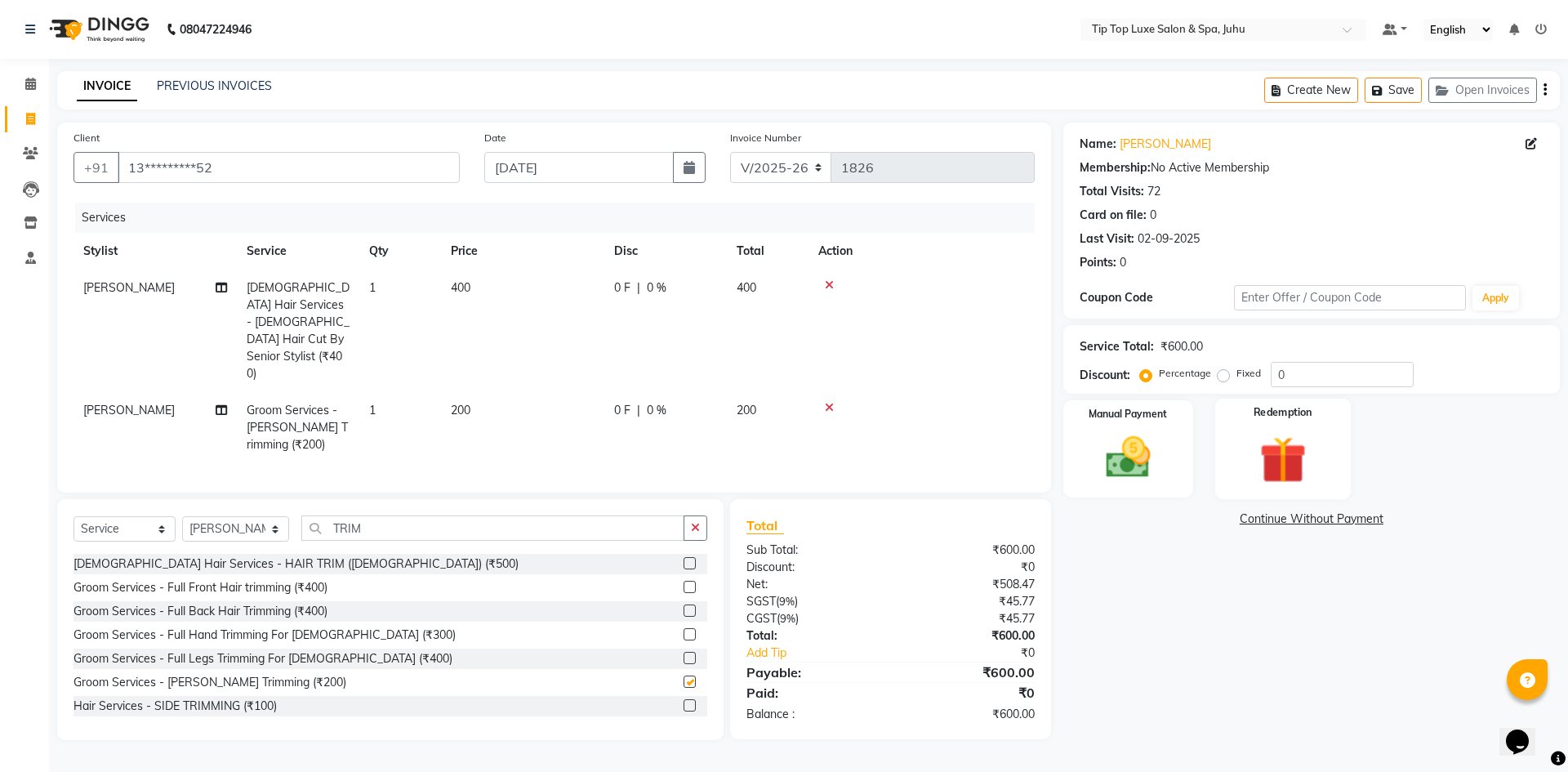
checkbox input "false"
click at [1172, 440] on div "Manual Payment" at bounding box center [1127, 448] width 135 height 100
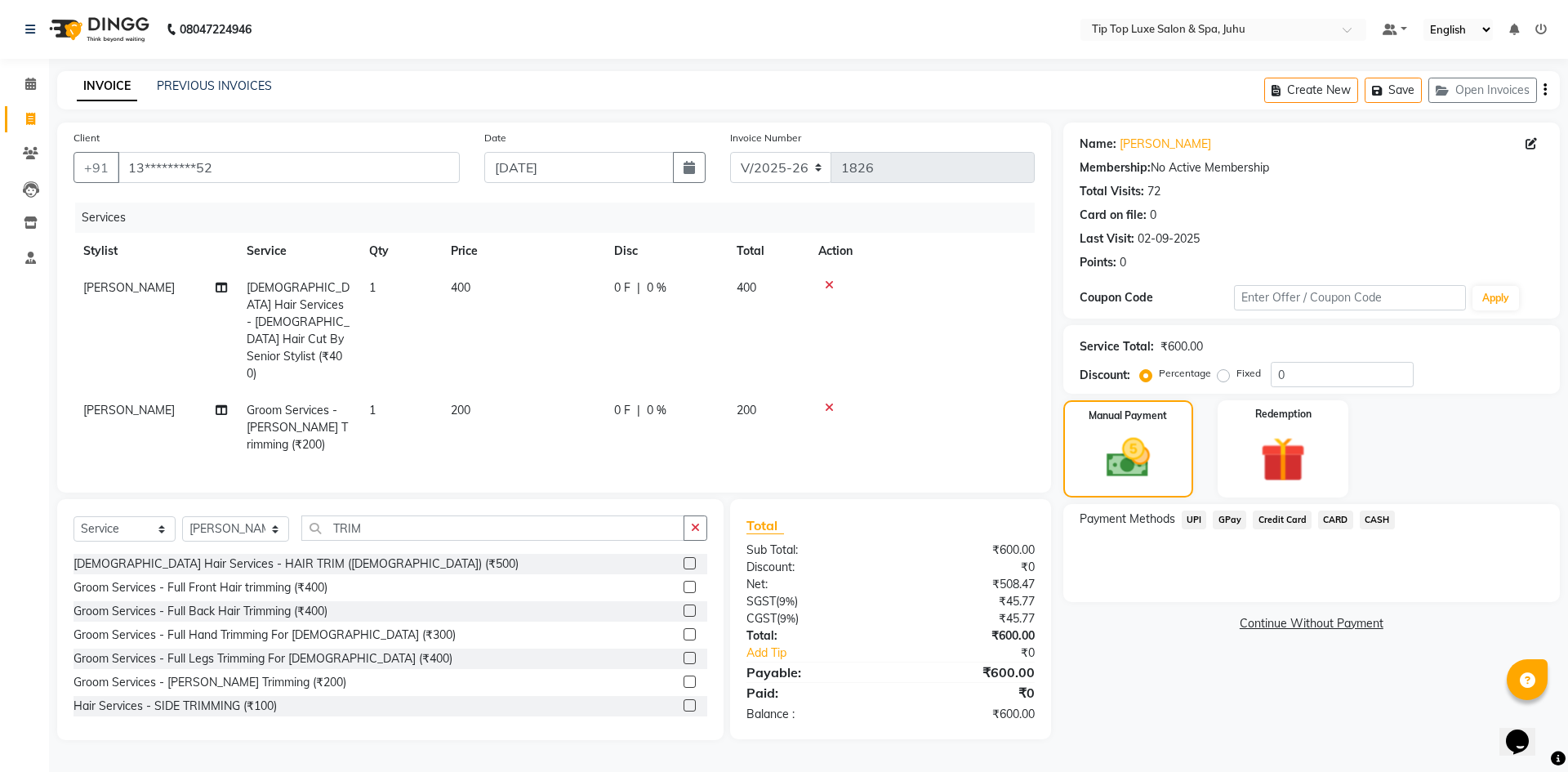
click at [1193, 519] on span "UPI" at bounding box center [1194, 519] width 25 height 18
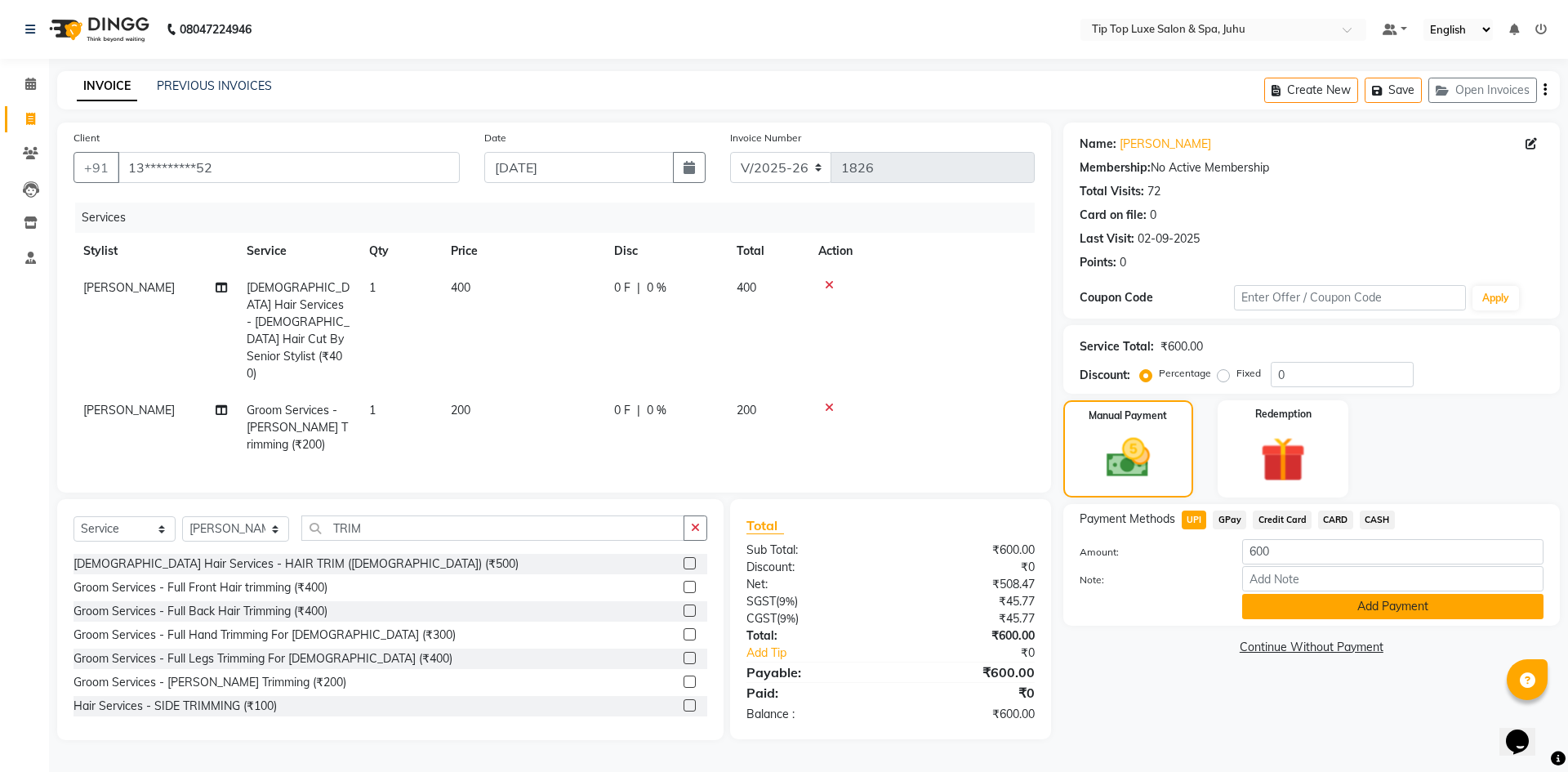
click at [1264, 607] on button "Add Payment" at bounding box center [1393, 607] width 302 height 25
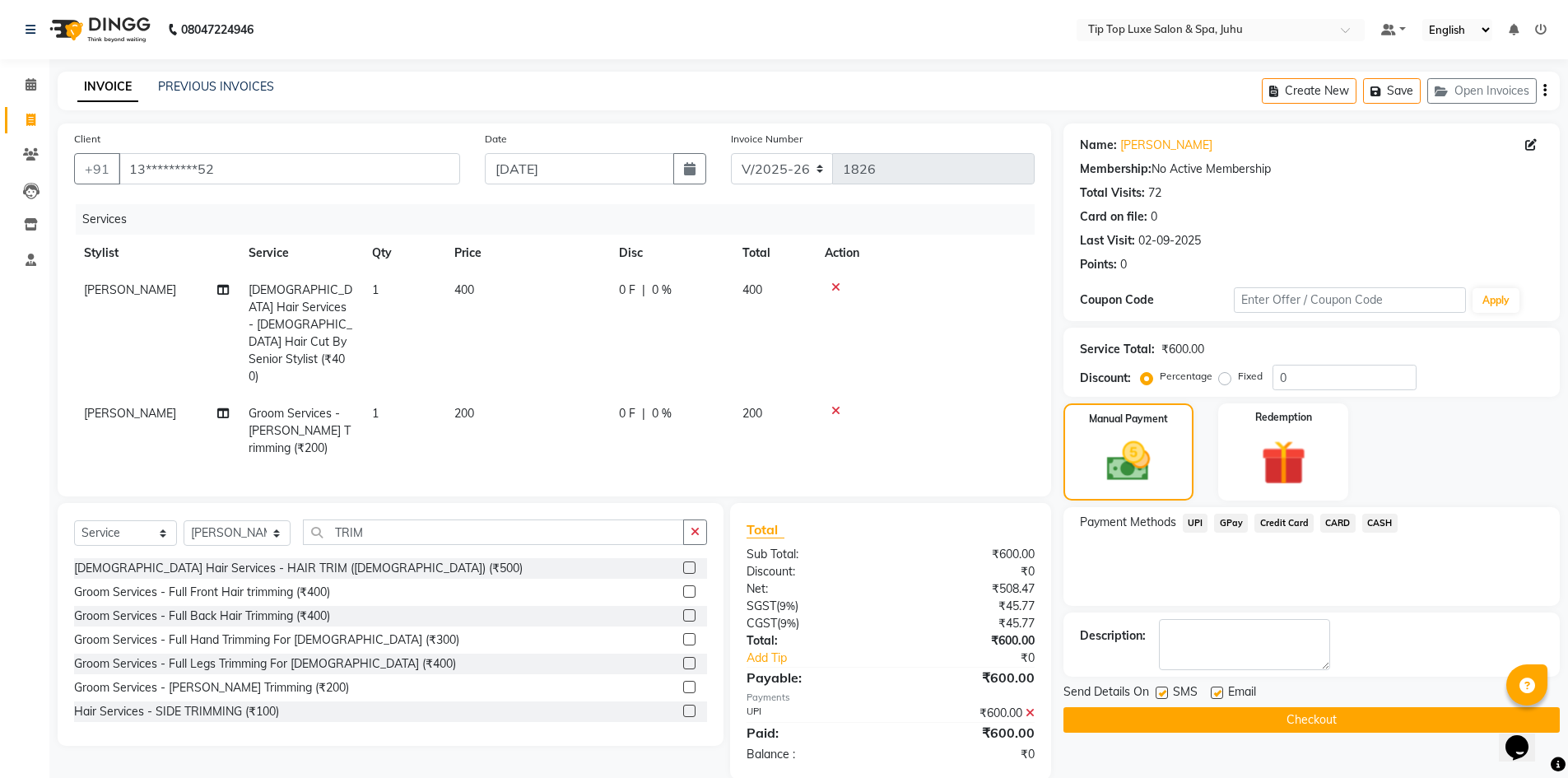
click at [1272, 713] on button "Checkout" at bounding box center [1312, 720] width 497 height 26
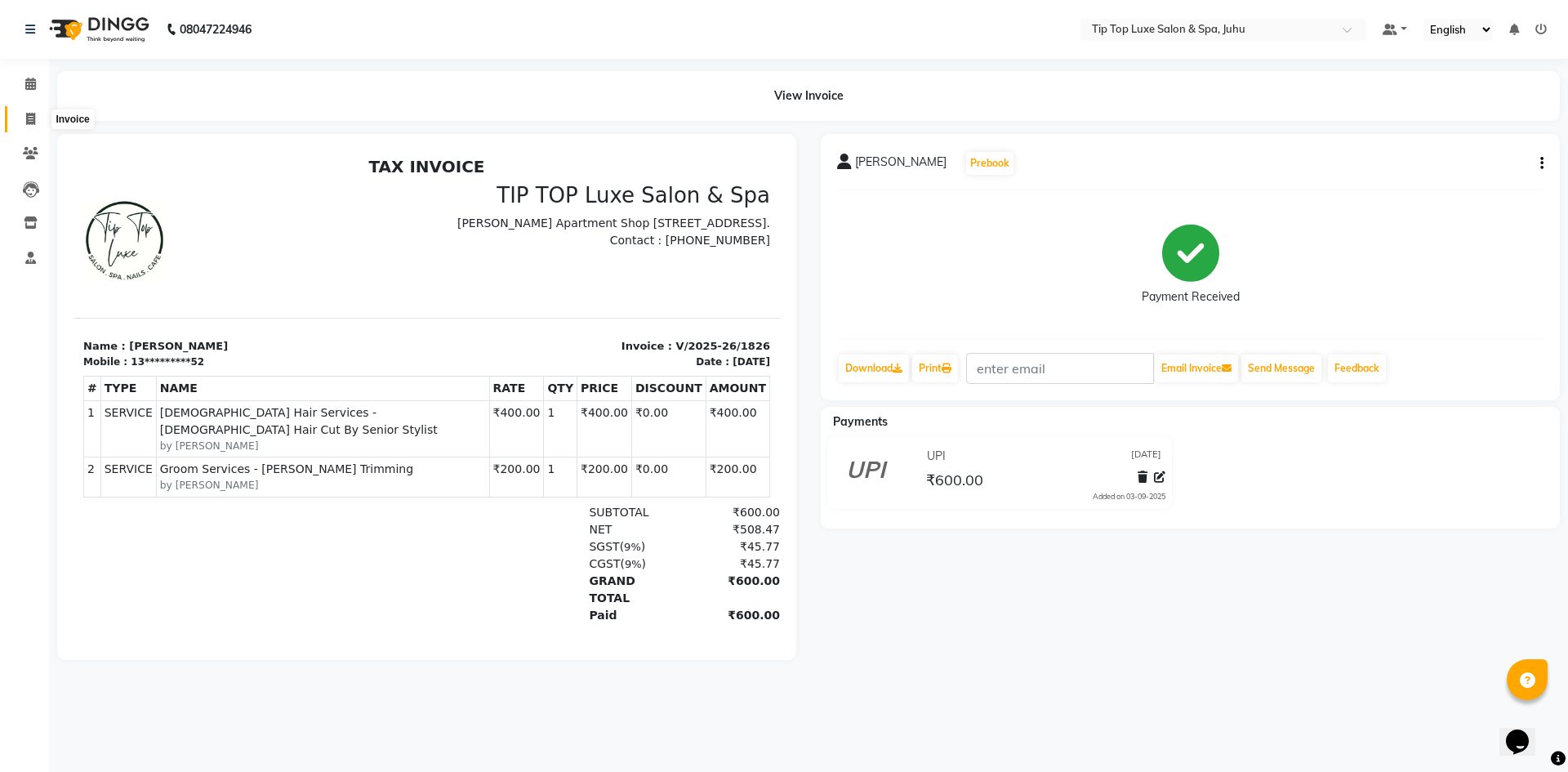
drag, startPoint x: 29, startPoint y: 114, endPoint x: 33, endPoint y: 127, distance: 13.6
click at [29, 114] on icon at bounding box center [30, 119] width 9 height 13
select select "8298"
select select "service"
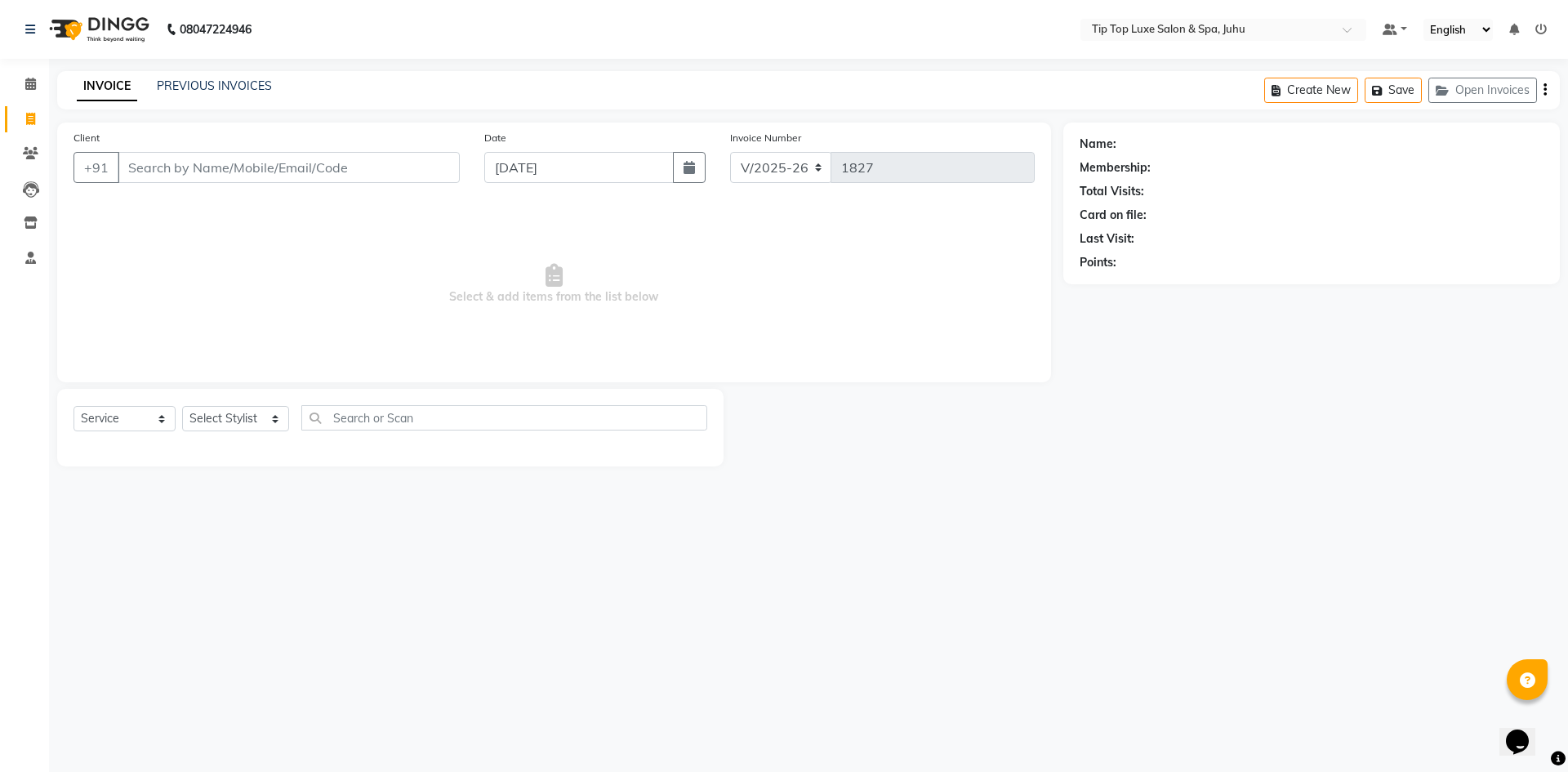
click at [200, 156] on input "Client" at bounding box center [289, 167] width 343 height 31
type input "9819332501"
click at [406, 175] on button "Add Client" at bounding box center [418, 167] width 84 height 31
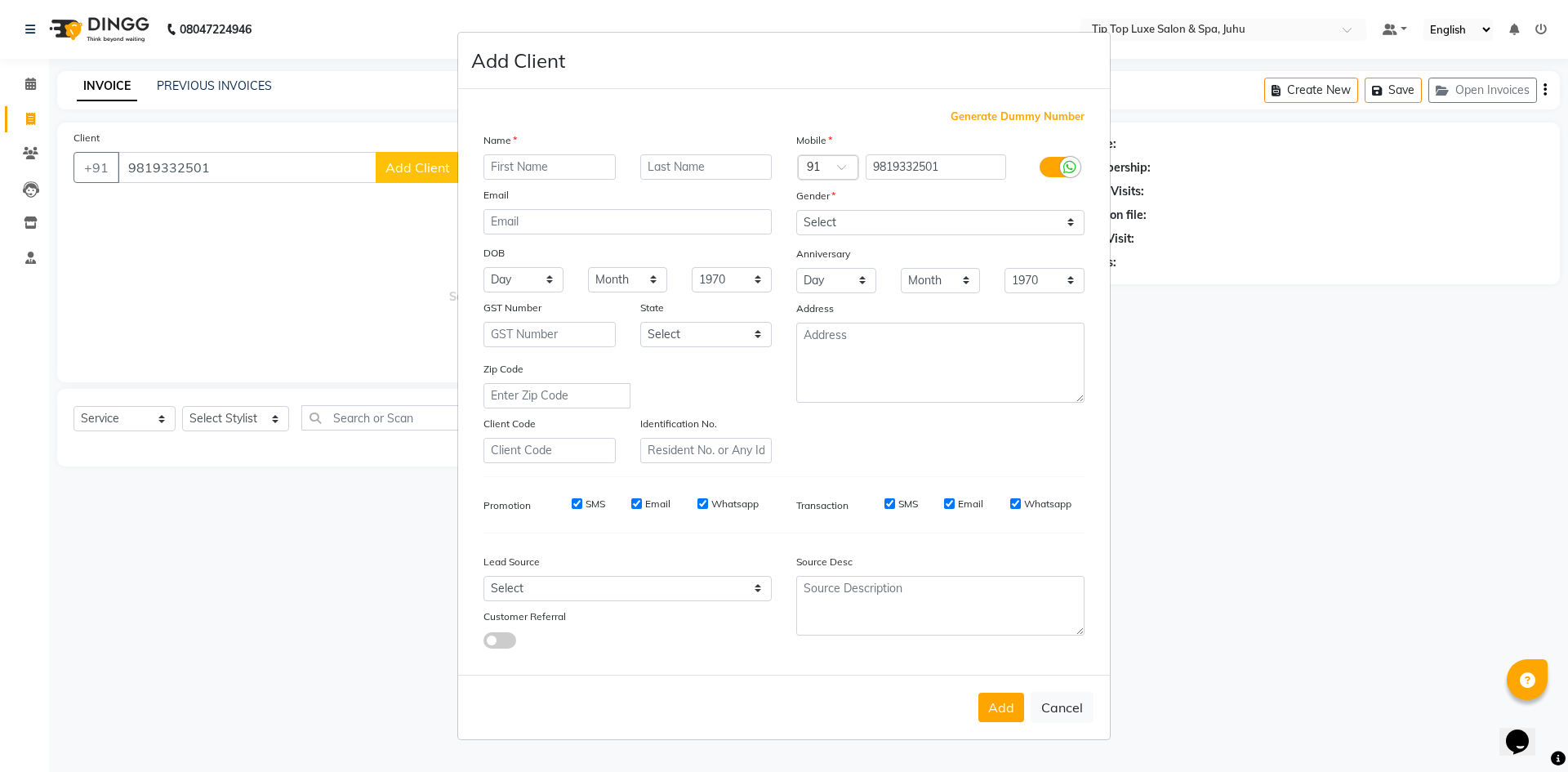
drag, startPoint x: 515, startPoint y: 214, endPoint x: 513, endPoint y: 196, distance: 18.1
drag, startPoint x: 513, startPoint y: 196, endPoint x: 566, endPoint y: 160, distance: 64.1
click at [566, 160] on input "text" at bounding box center [550, 167] width 132 height 25
type input "[PERSON_NAME]"
click at [841, 216] on select "Select [DEMOGRAPHIC_DATA] [DEMOGRAPHIC_DATA] Other Prefer Not To Say" at bounding box center [940, 223] width 288 height 25
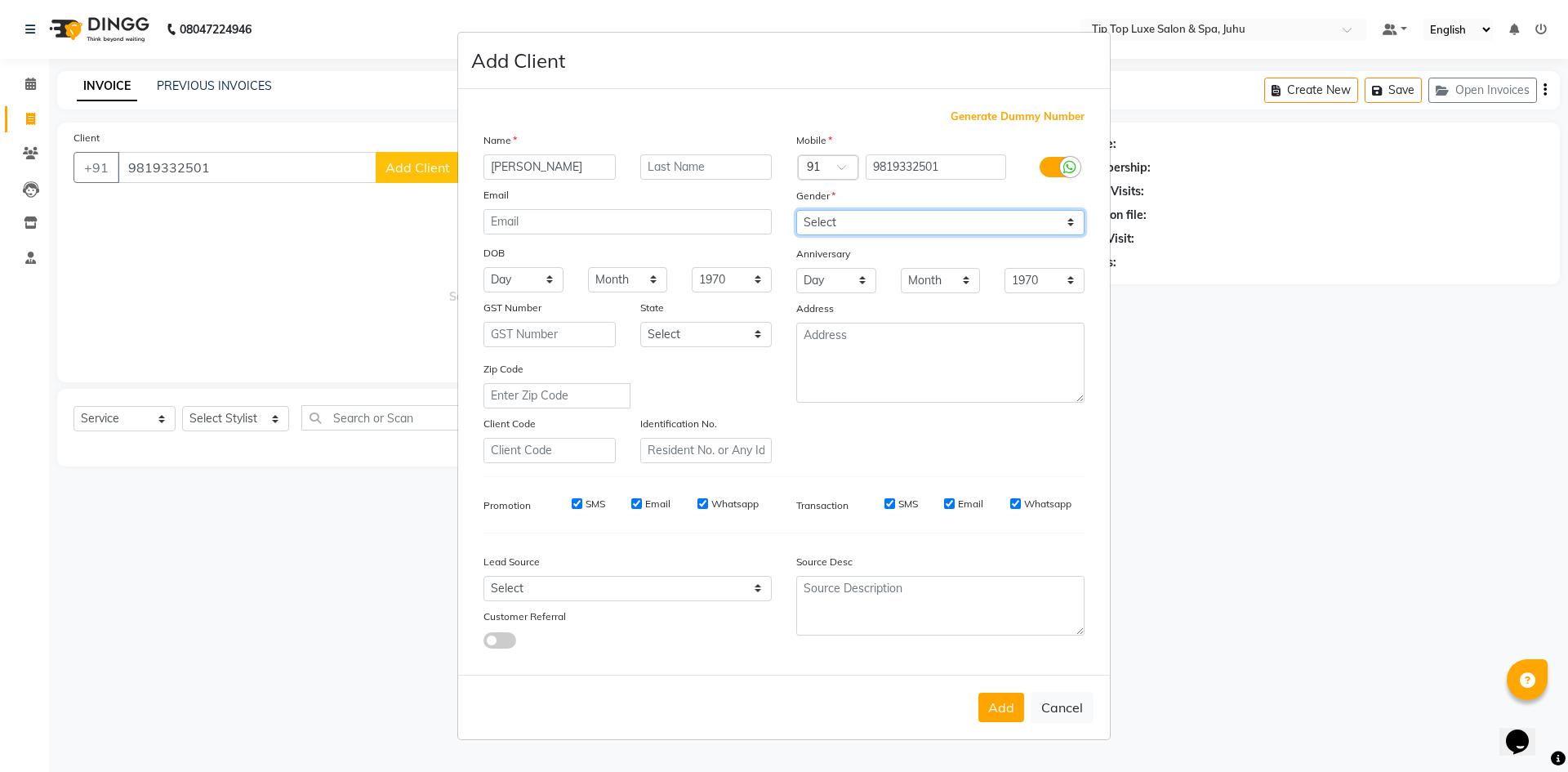
select select "[DEMOGRAPHIC_DATA]"
click at [796, 210] on select "Select [DEMOGRAPHIC_DATA] [DEMOGRAPHIC_DATA] Other Prefer Not To Say" at bounding box center [940, 223] width 288 height 25
click at [992, 698] on button "Add" at bounding box center [1001, 707] width 46 height 29
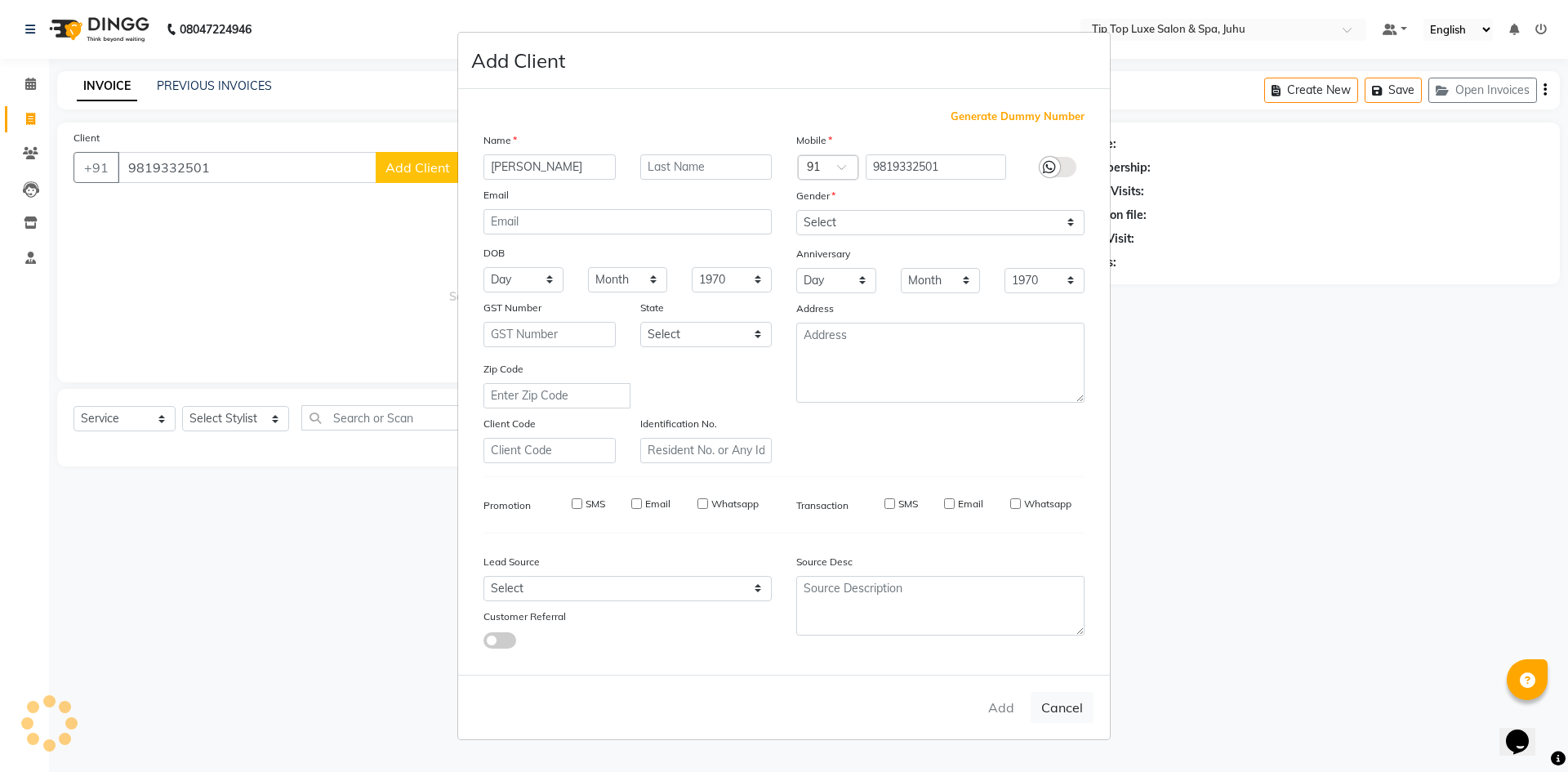
type input "98******01"
select select
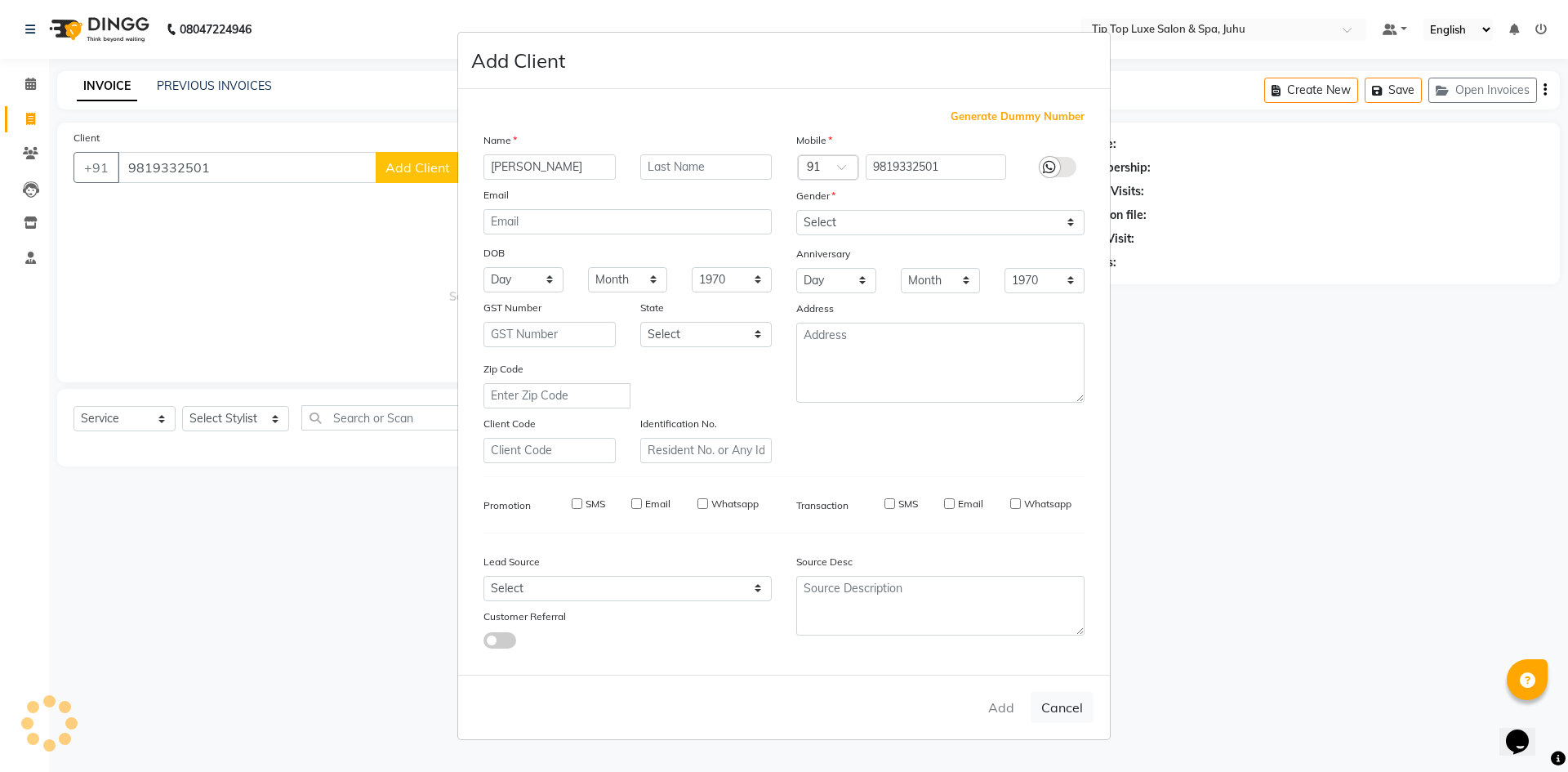
select select
checkbox input "false"
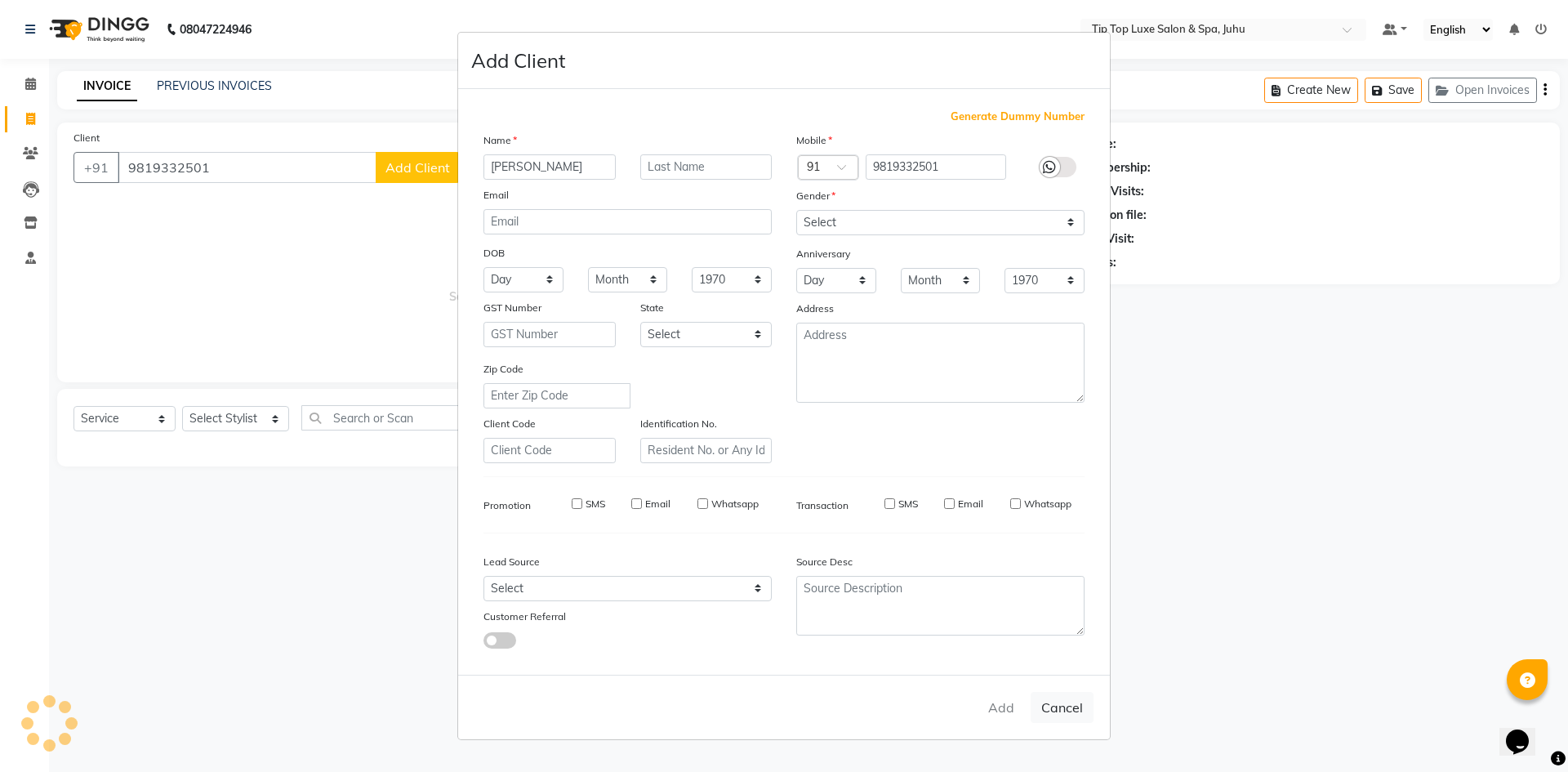
checkbox input "false"
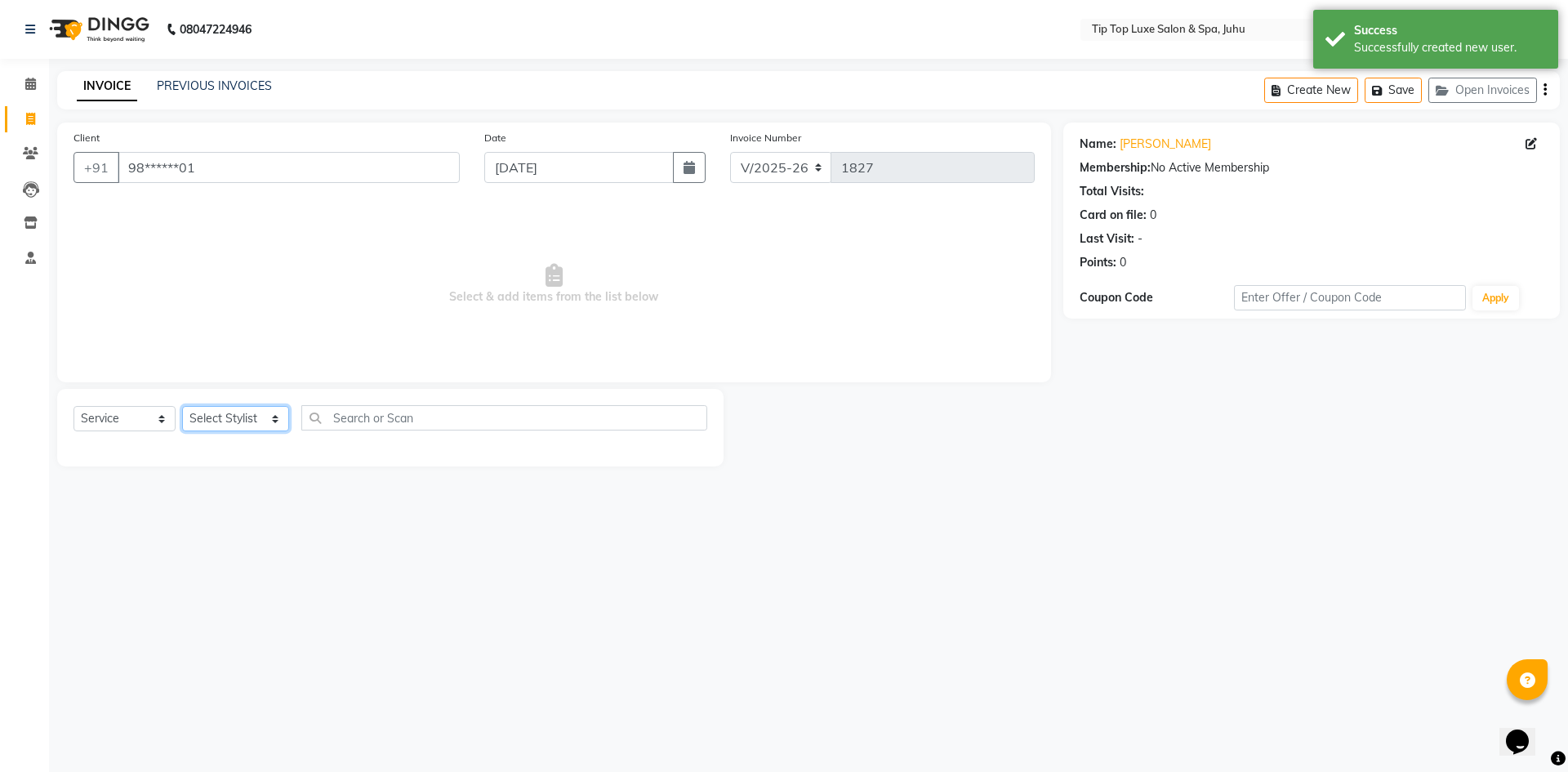
click at [248, 423] on select "Select Stylist [PERSON_NAME] admin [PERSON_NAME] creado ANAO [PERSON_NAME] Jyot…" at bounding box center [236, 419] width 107 height 25
select select "82311"
click at [182, 406] on select "Select Stylist [PERSON_NAME] admin [PERSON_NAME] creado ANAO [PERSON_NAME] Jyot…" at bounding box center [236, 419] width 107 height 25
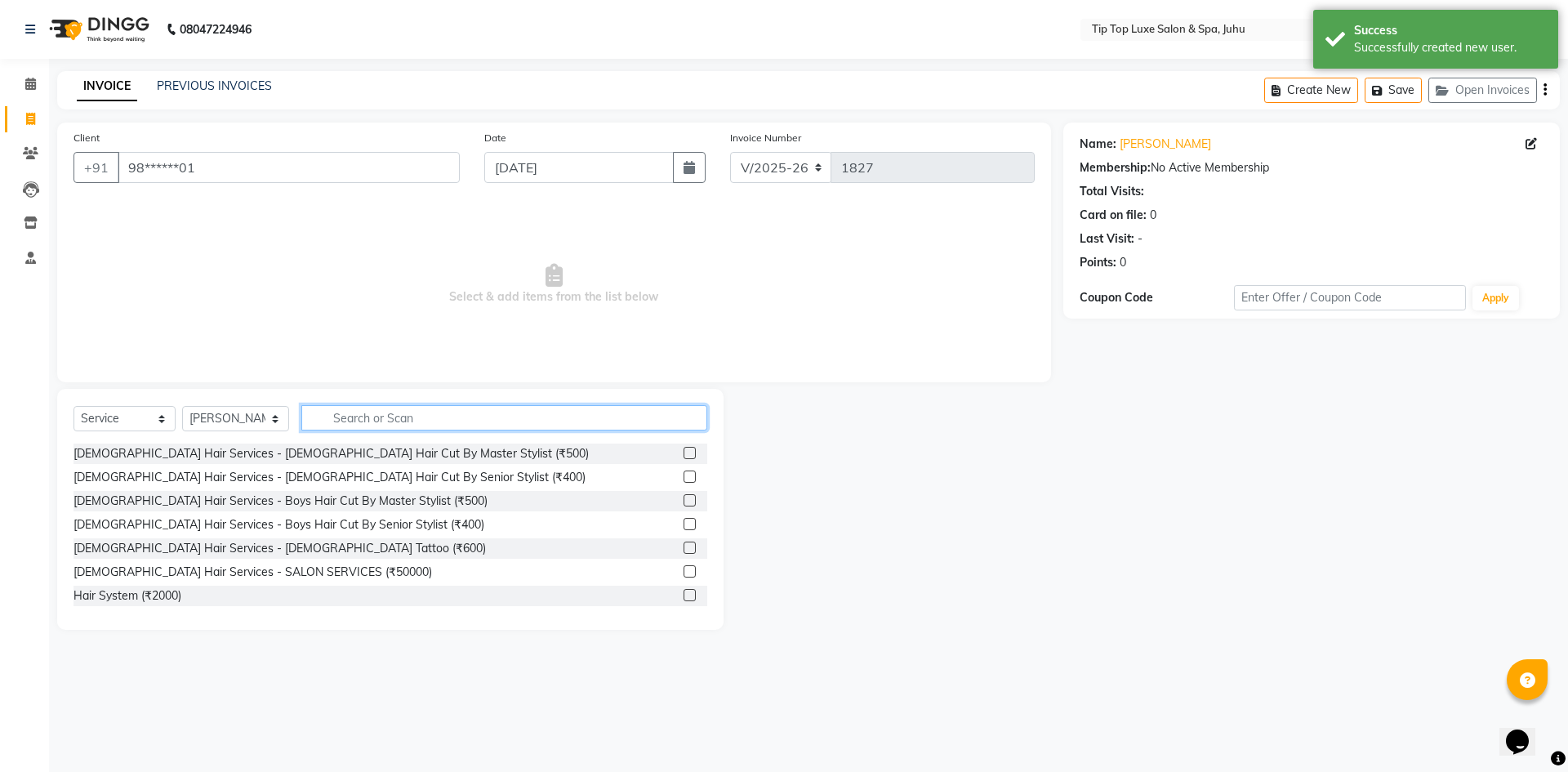
click at [402, 413] on input "text" at bounding box center [505, 418] width 407 height 25
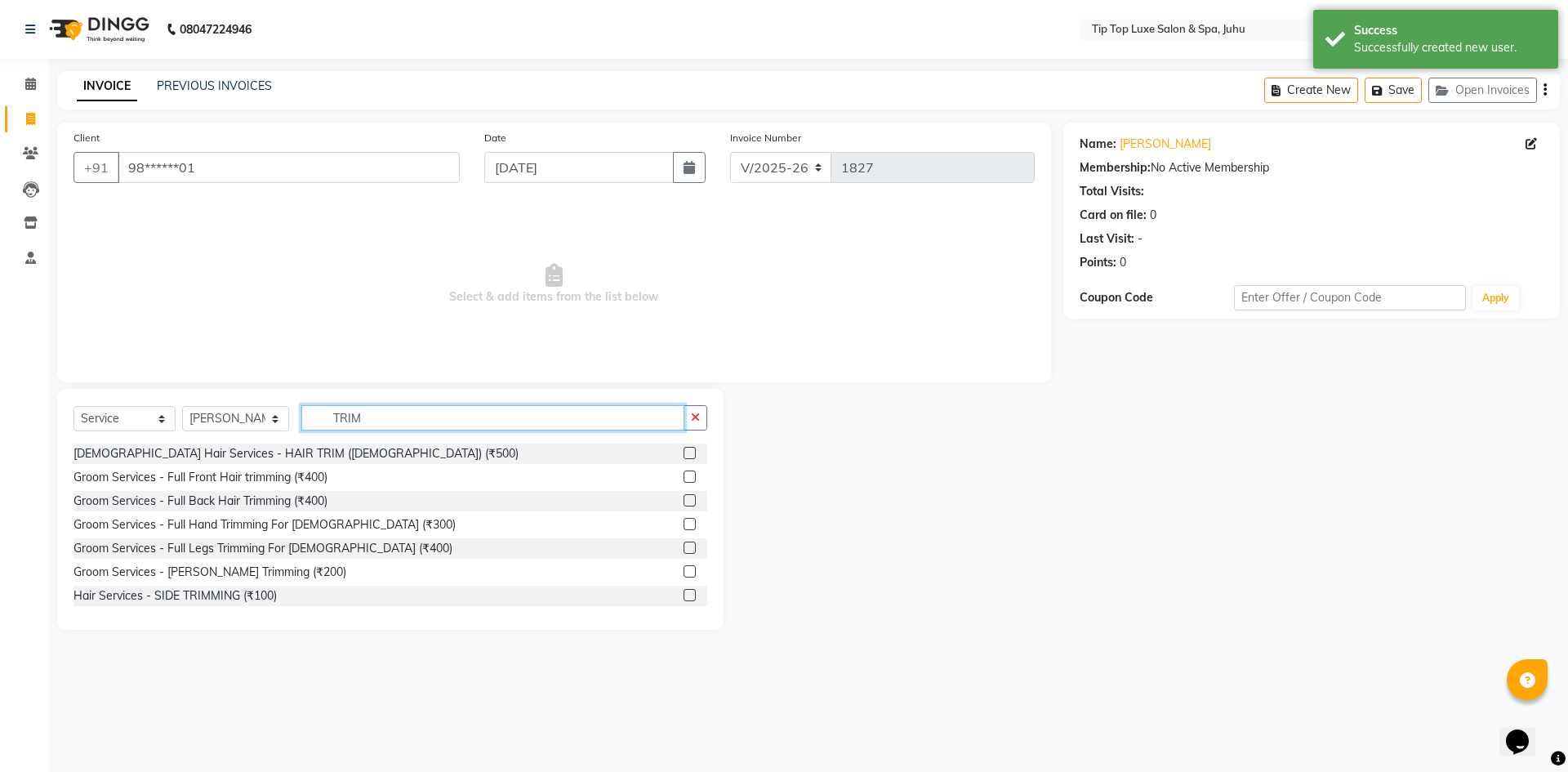
type input "TRIM"
click at [683, 575] on label at bounding box center [689, 571] width 13 height 13
click at [683, 575] on input "checkbox" at bounding box center [688, 571] width 11 height 11
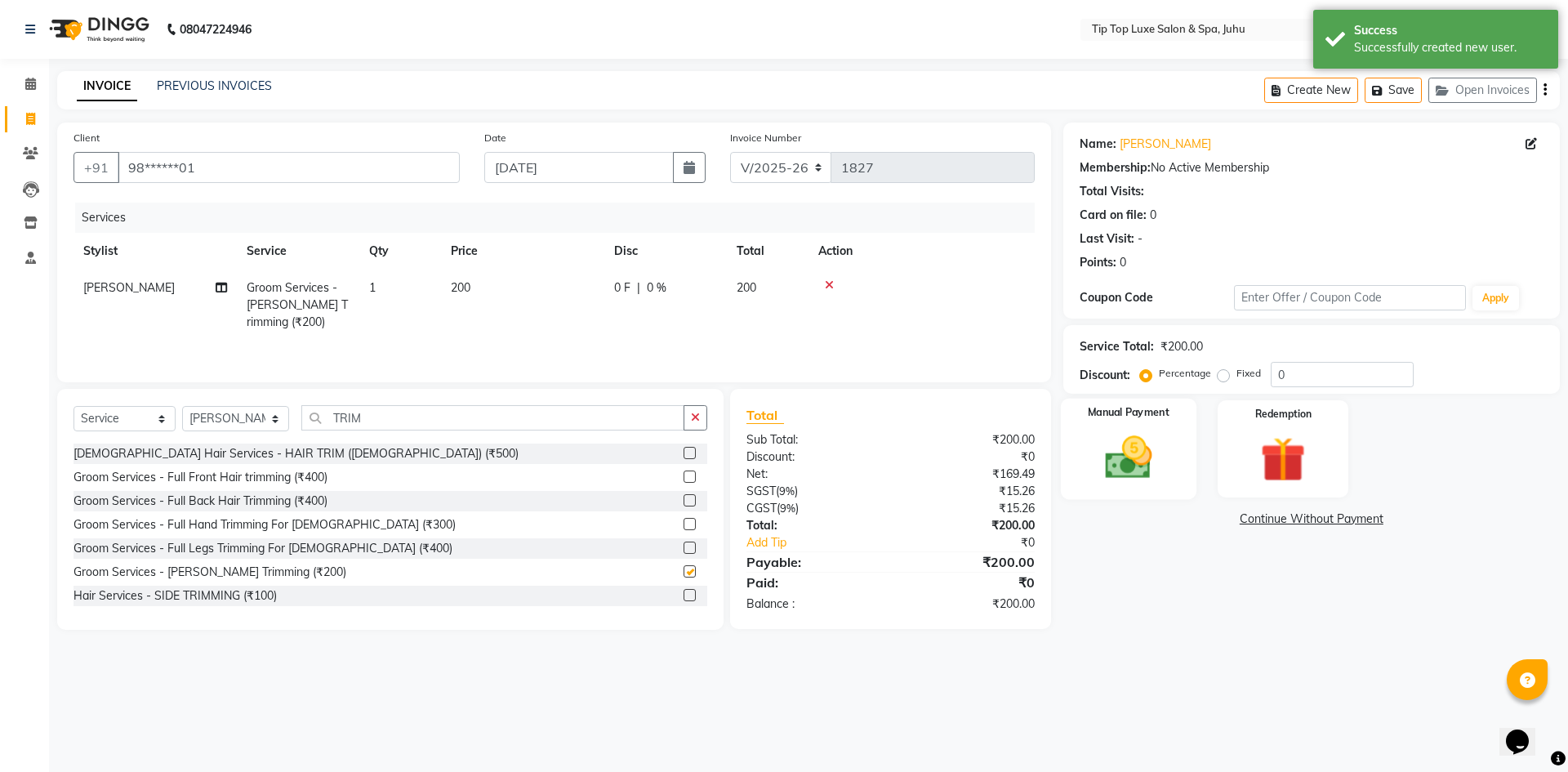
checkbox input "false"
click at [1119, 473] on img at bounding box center [1128, 457] width 76 height 54
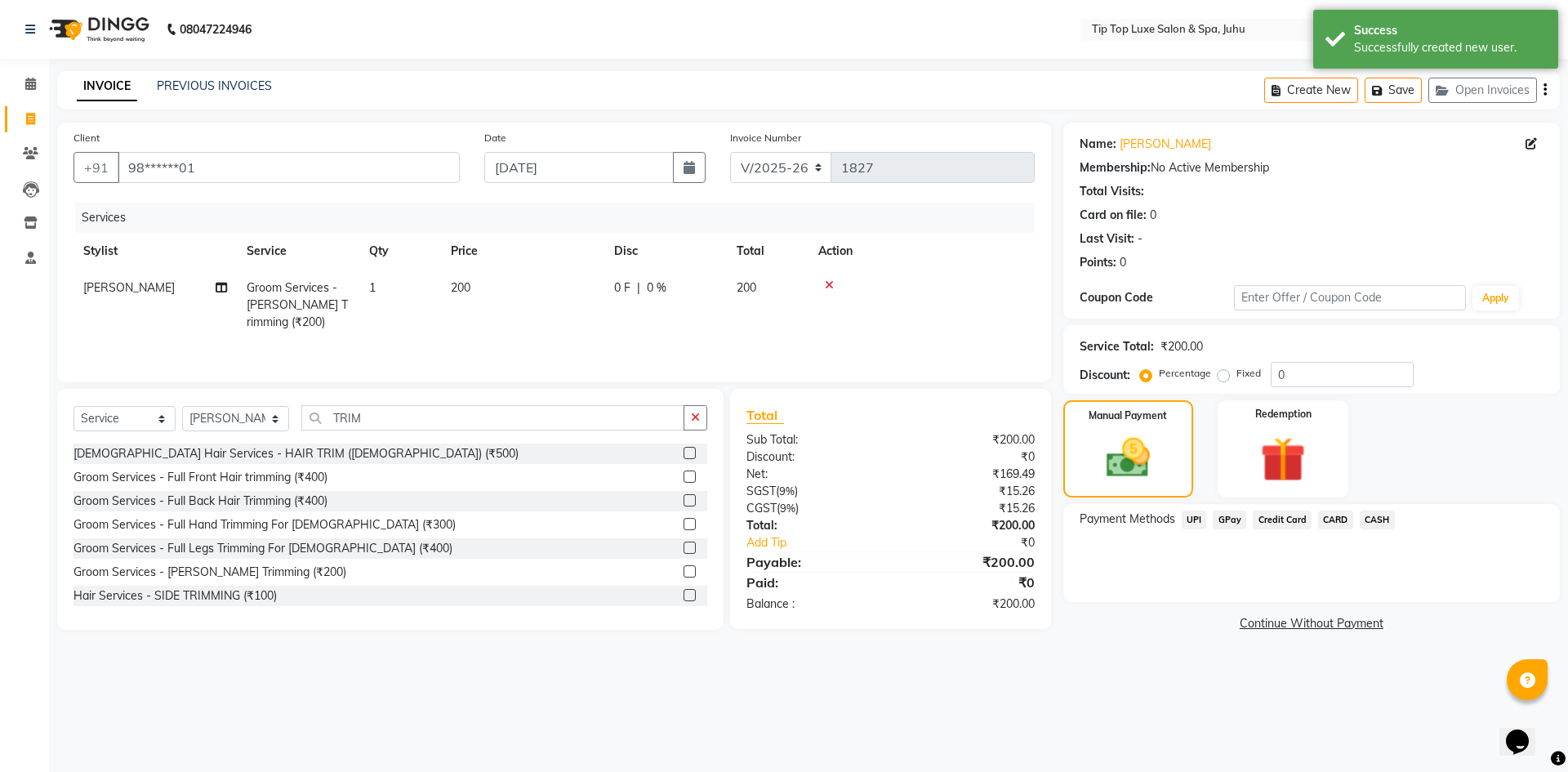
click at [1193, 518] on span "UPI" at bounding box center [1194, 519] width 25 height 18
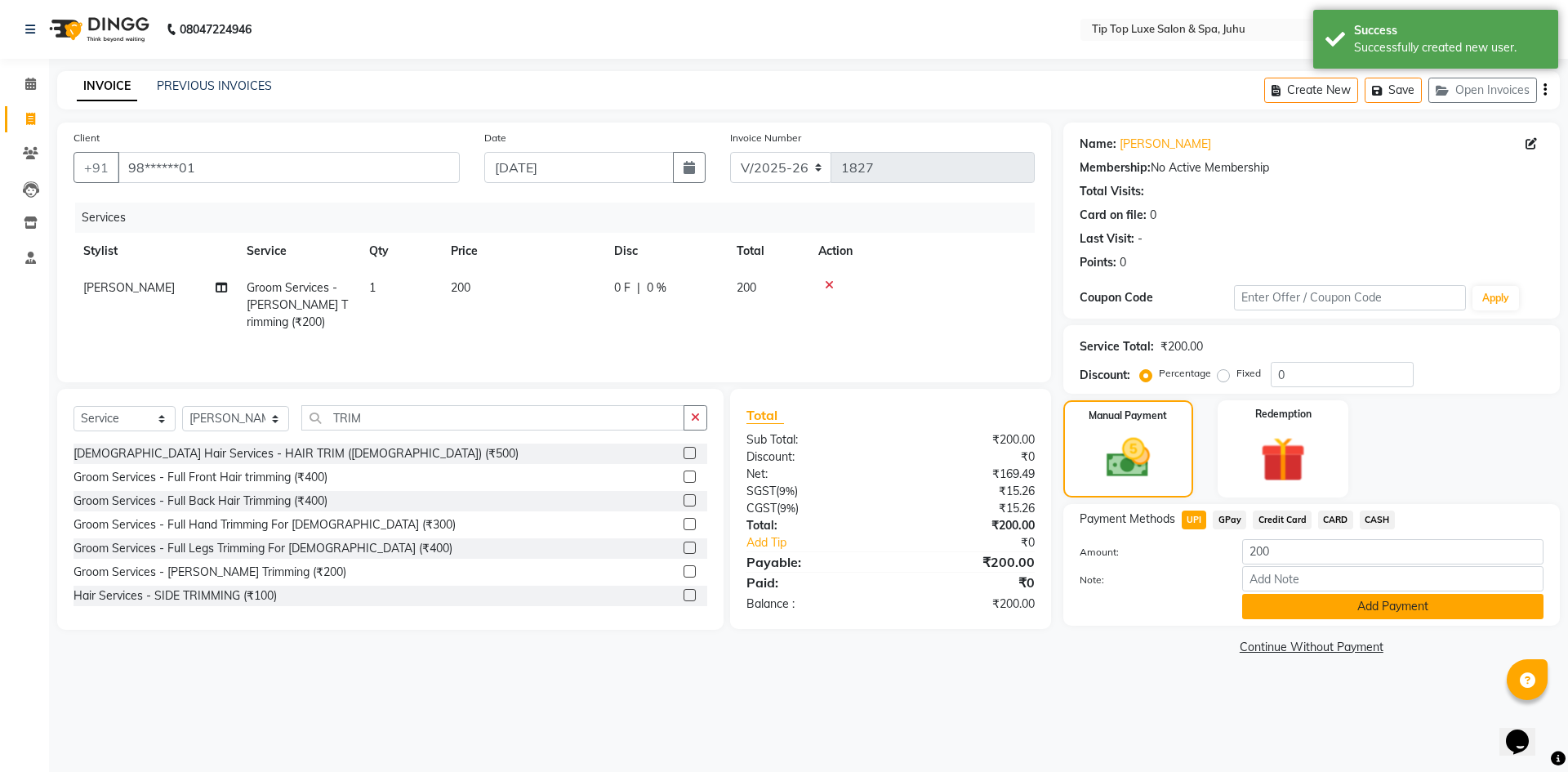
click at [1282, 607] on button "Add Payment" at bounding box center [1393, 607] width 302 height 25
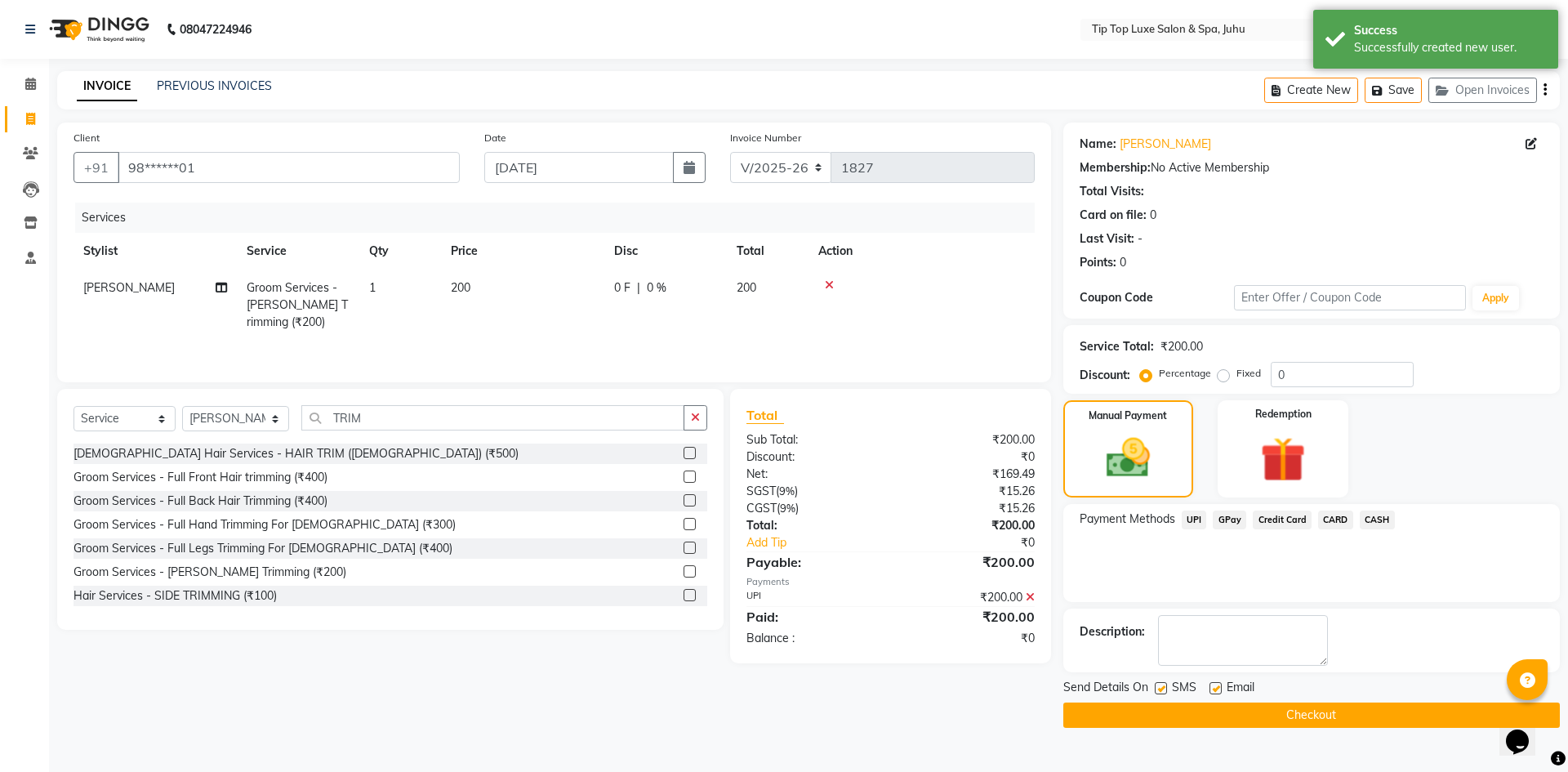
click at [1250, 718] on button "Checkout" at bounding box center [1311, 716] width 496 height 25
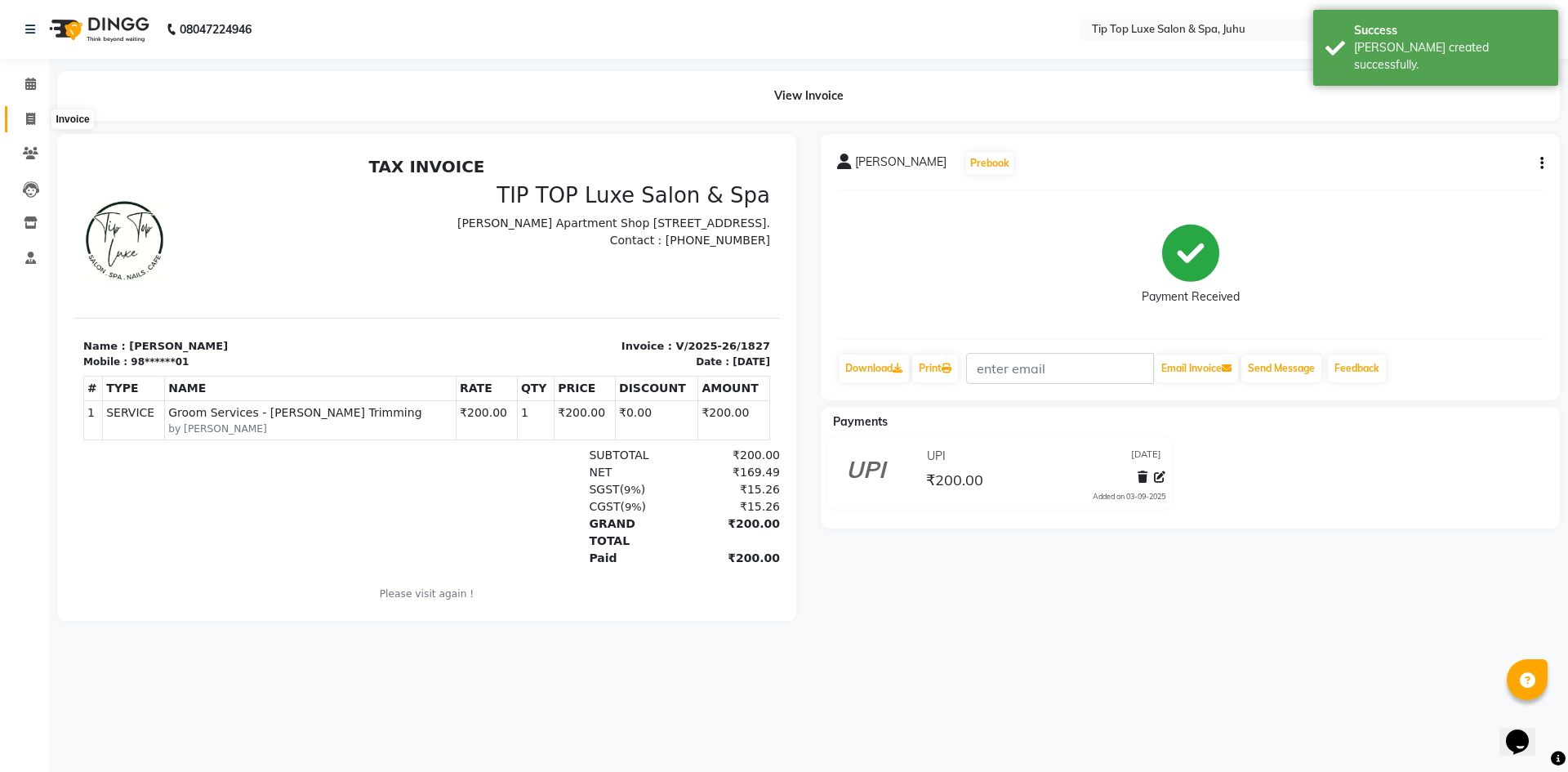
click at [33, 118] on icon at bounding box center [30, 119] width 9 height 13
select select "service"
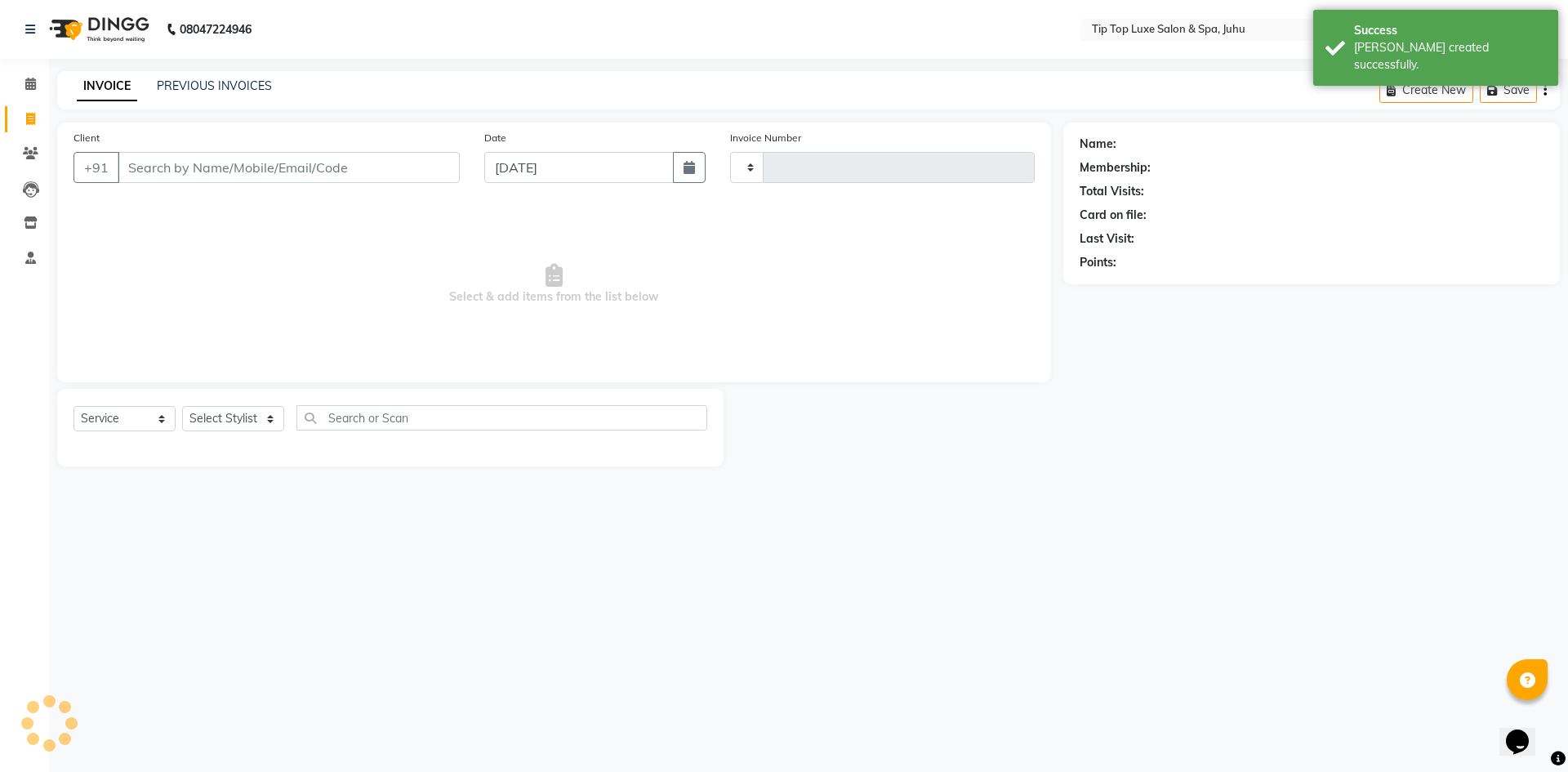
type input "1828"
select select "8298"
